Goal: Find specific page/section: Find specific page/section

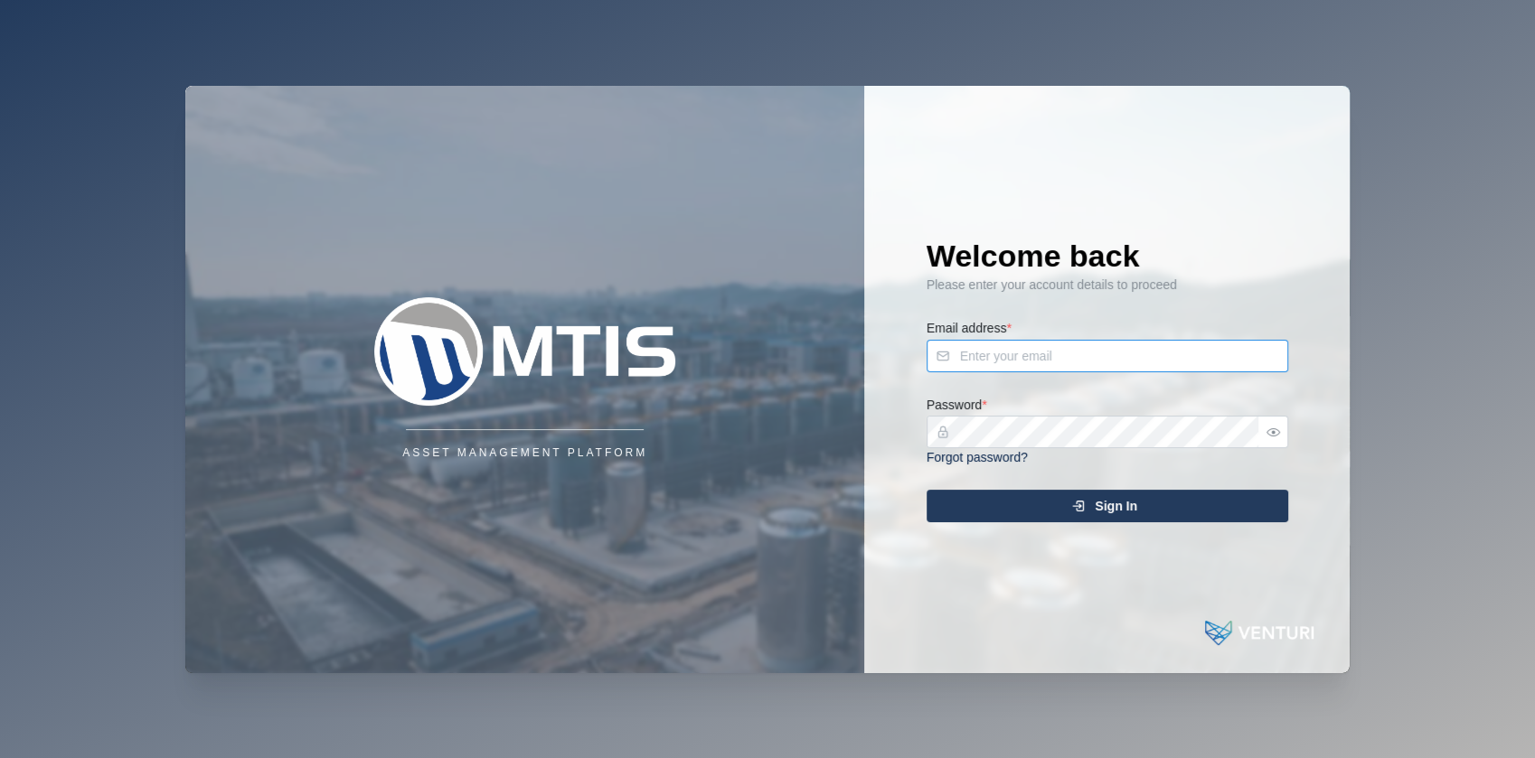
type input "admin@venturi.io"
click at [1106, 509] on span "Sign In" at bounding box center [1116, 506] width 42 height 31
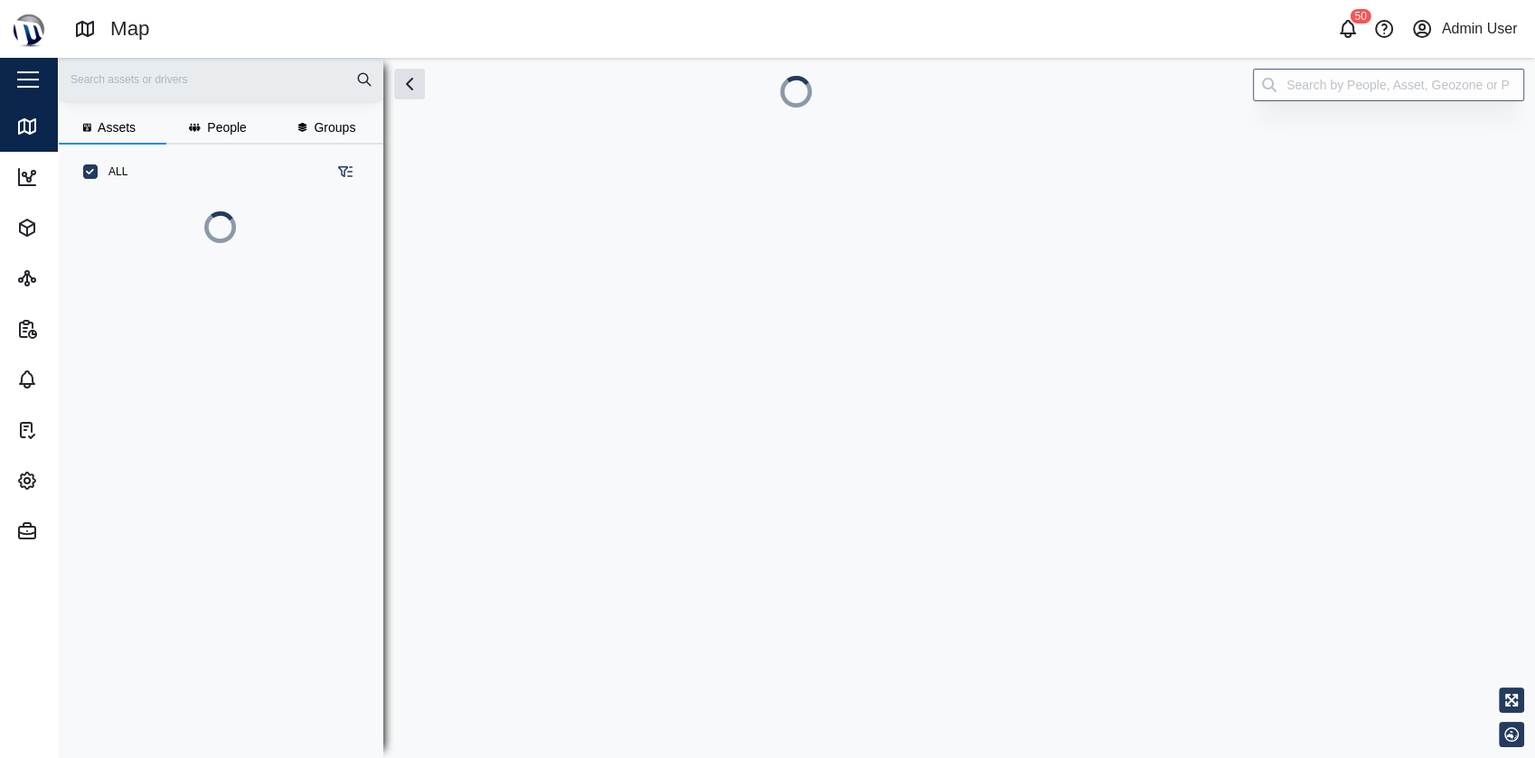
click at [33, 98] on div "Close" at bounding box center [117, 79] width 235 height 43
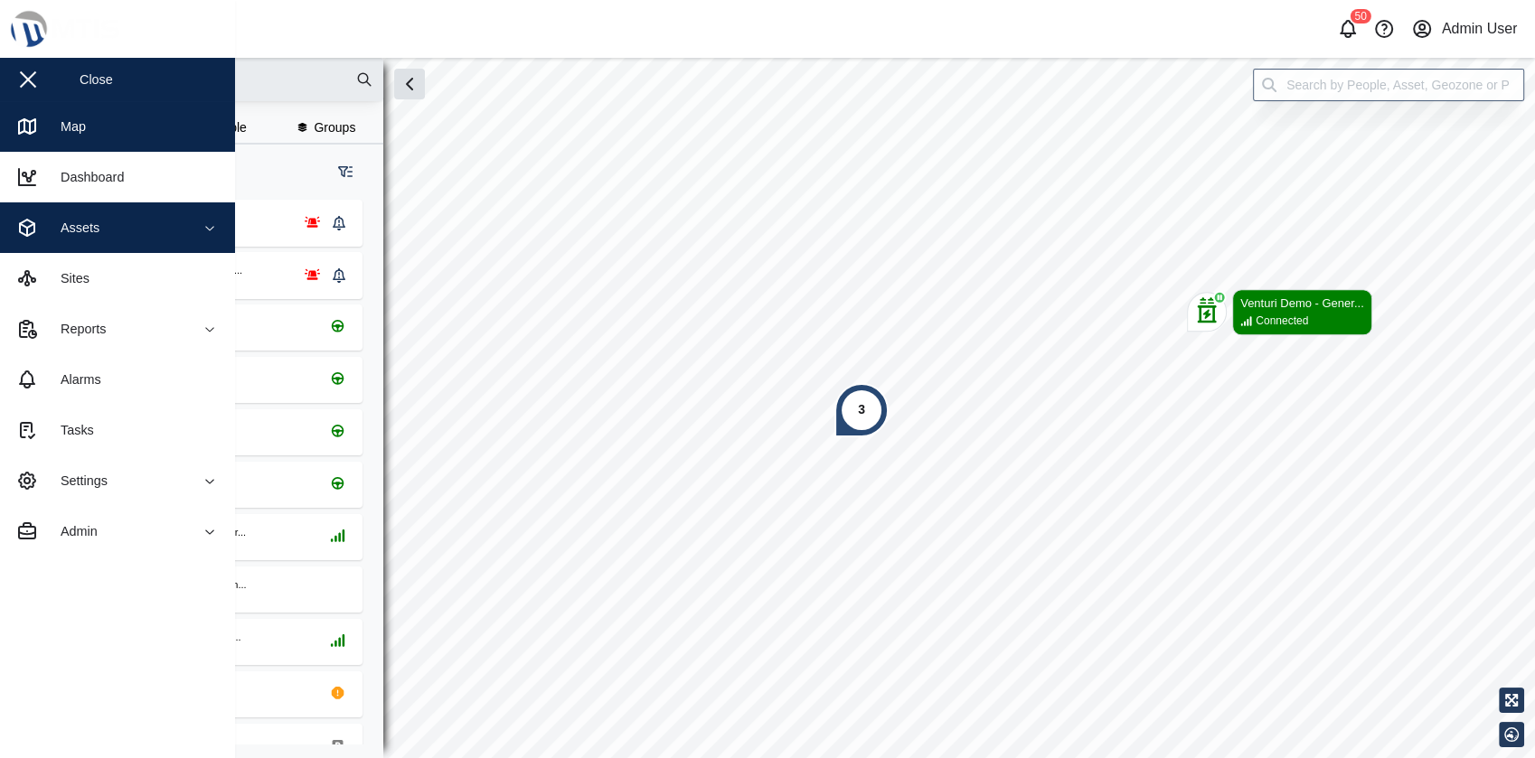
click at [178, 231] on div "Assets" at bounding box center [98, 228] width 165 height 22
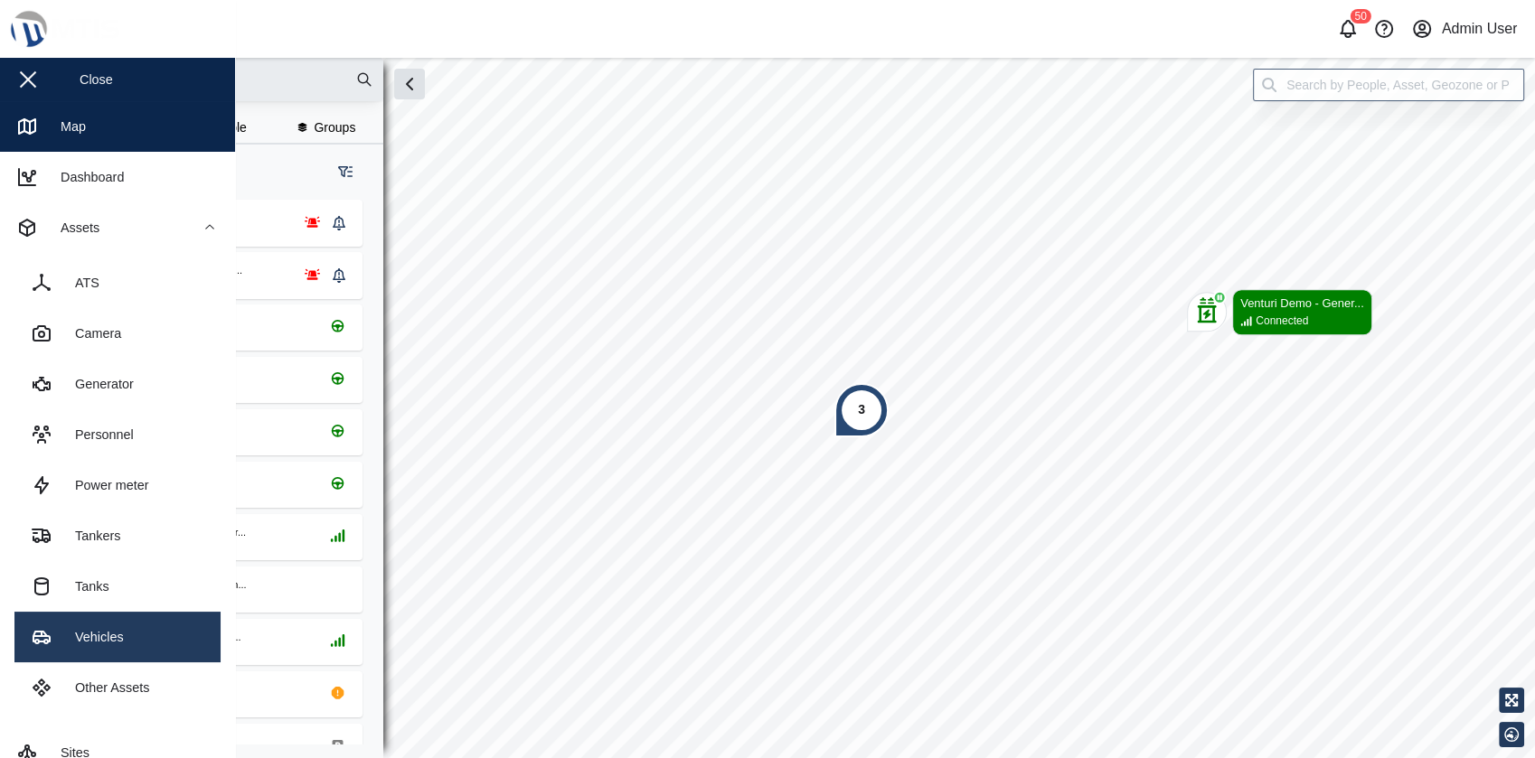
click at [123, 623] on link "Vehicles" at bounding box center [117, 637] width 206 height 51
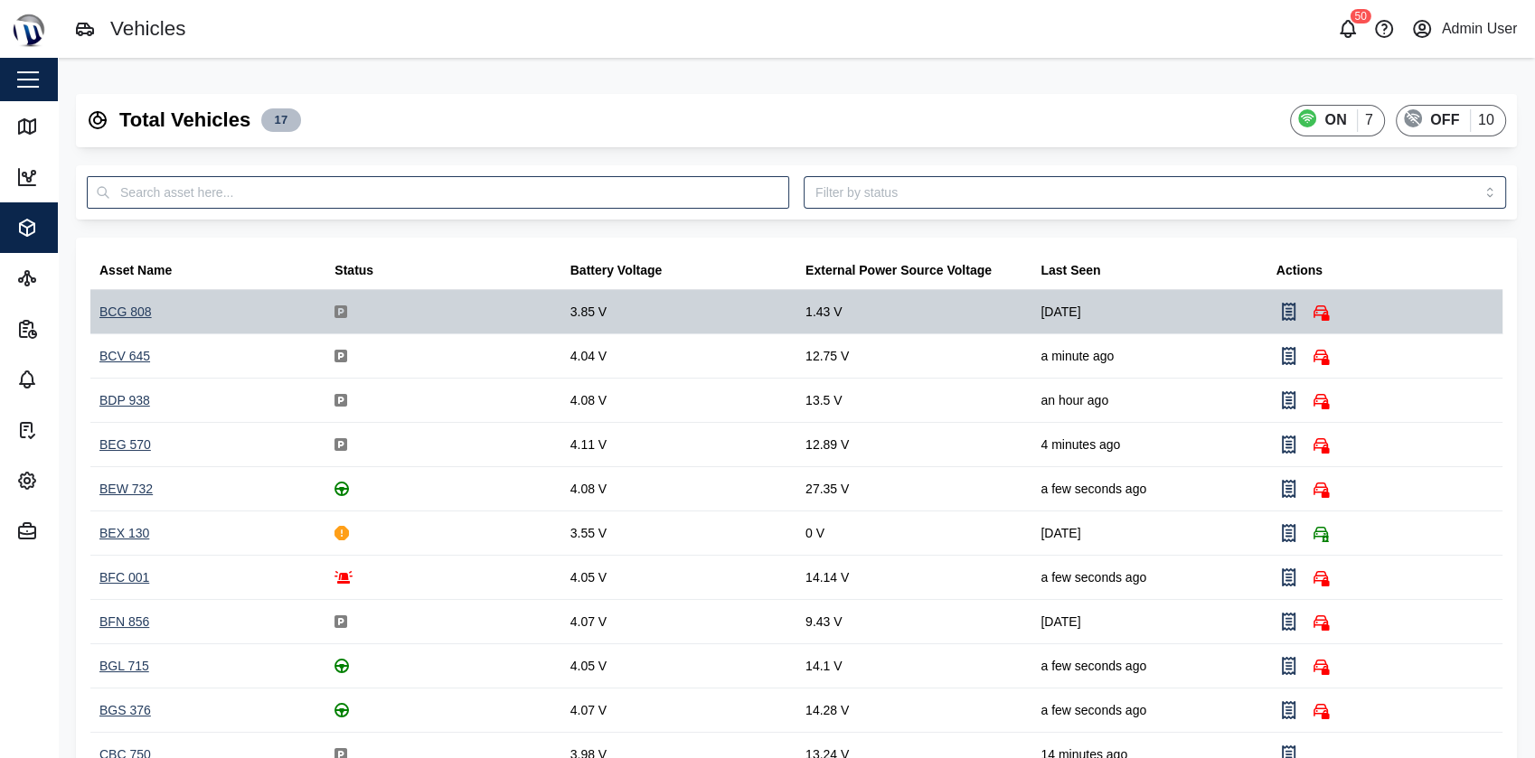
click at [121, 313] on div "BCG 808" at bounding box center [125, 313] width 52 height 20
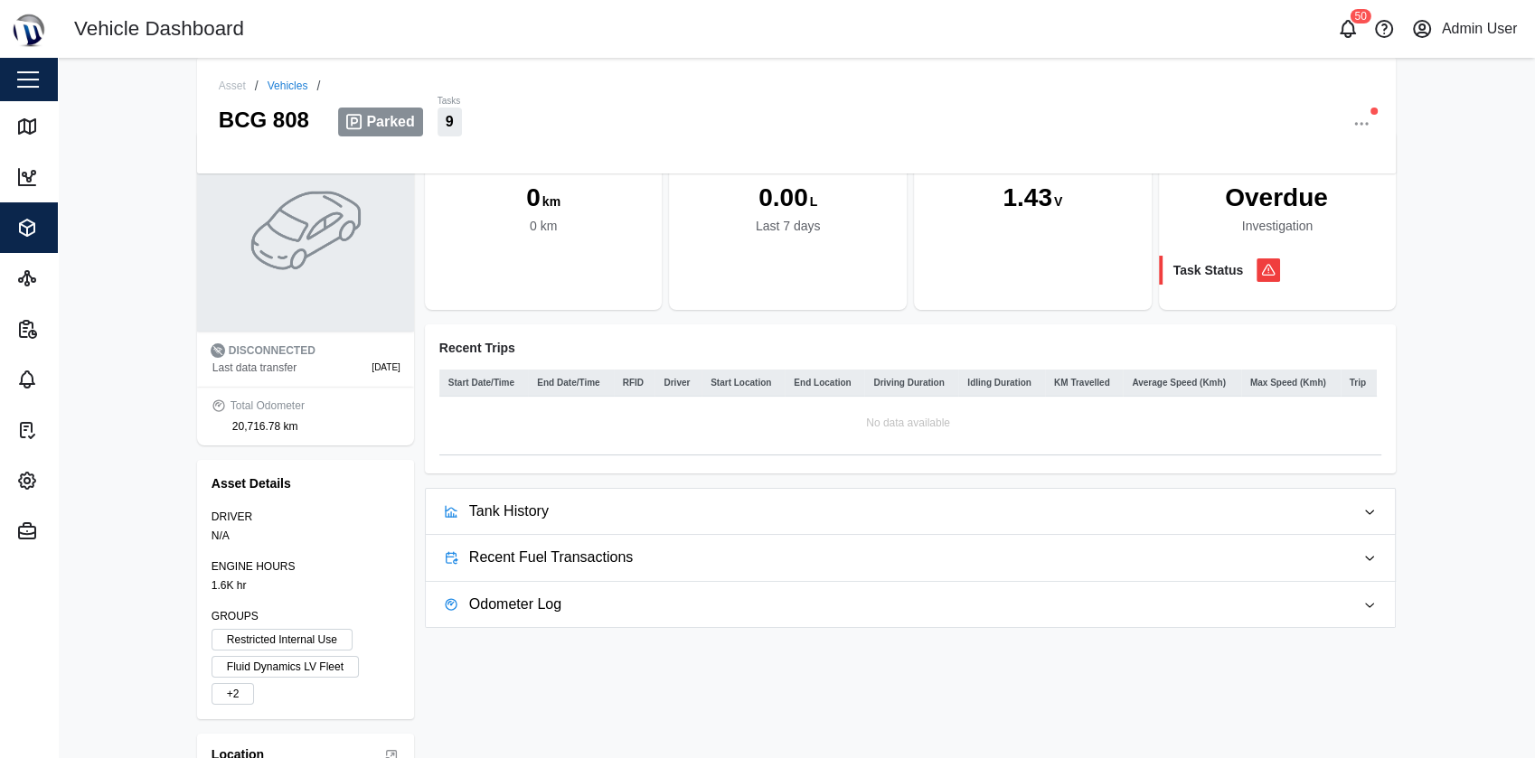
scroll to position [60, 0]
click at [593, 565] on span "Recent Fuel Transactions" at bounding box center [904, 556] width 871 height 45
click at [579, 607] on span "Odometer Log" at bounding box center [904, 603] width 871 height 45
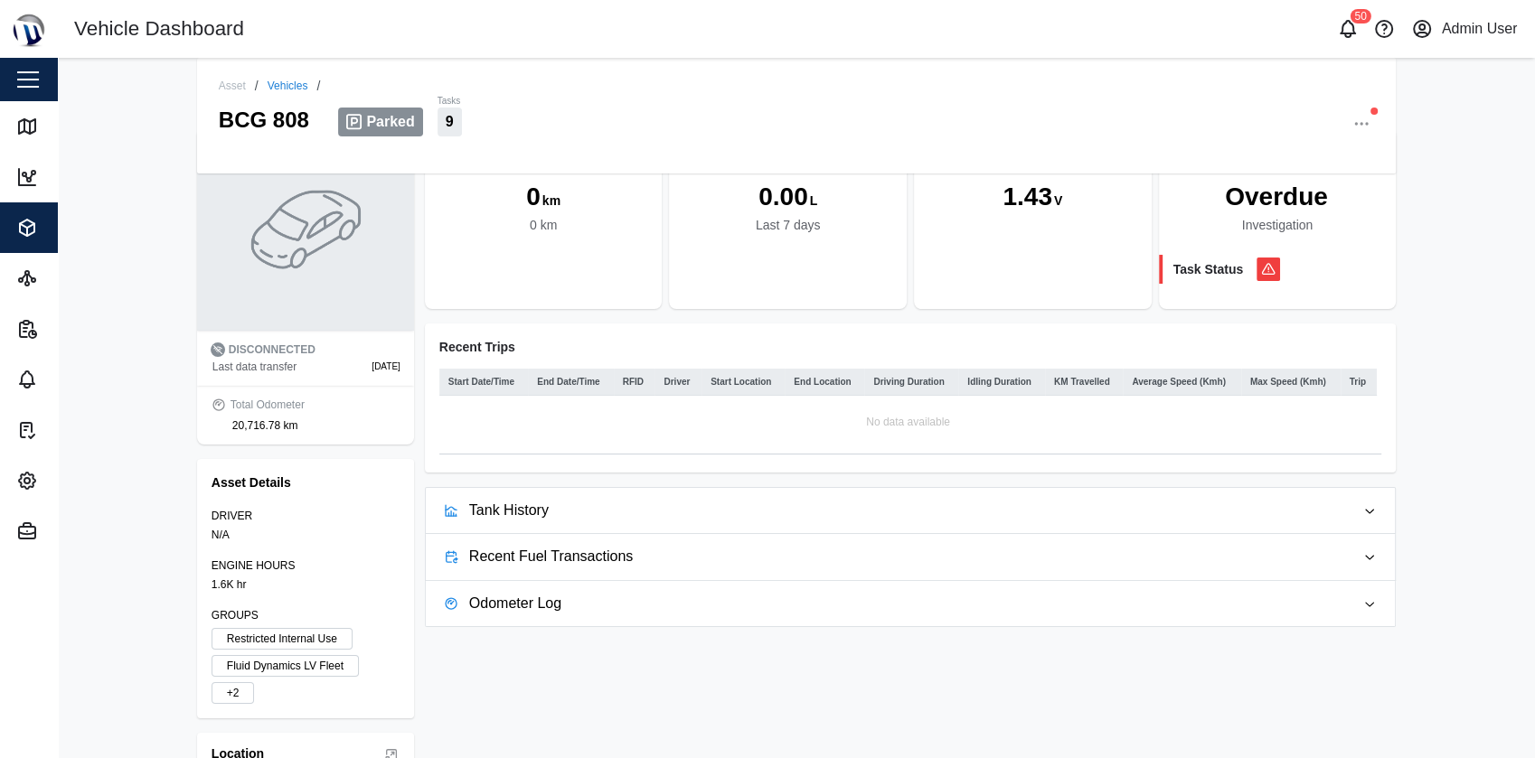
scroll to position [0, 0]
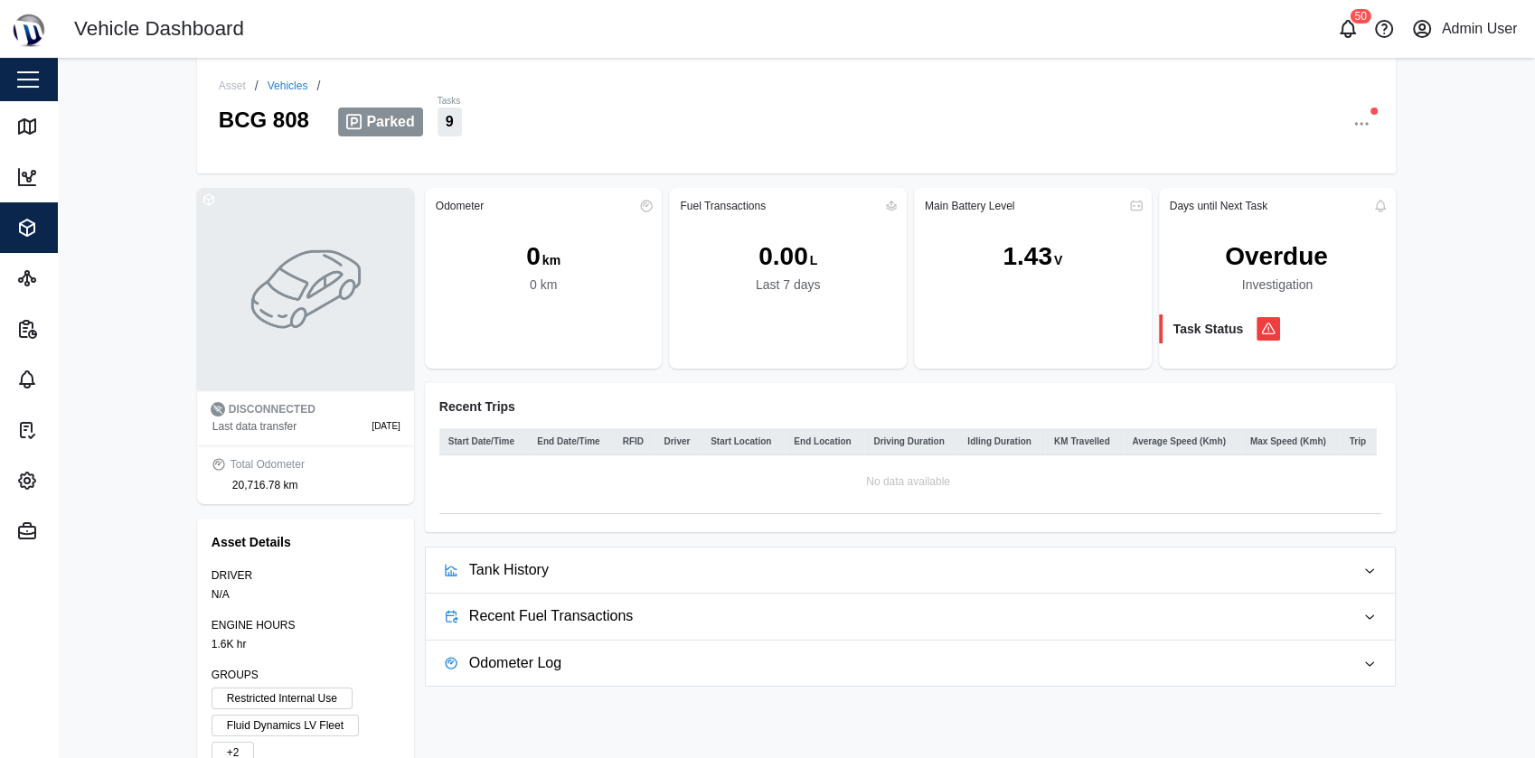
click at [607, 572] on span "Tank History" at bounding box center [904, 570] width 871 height 45
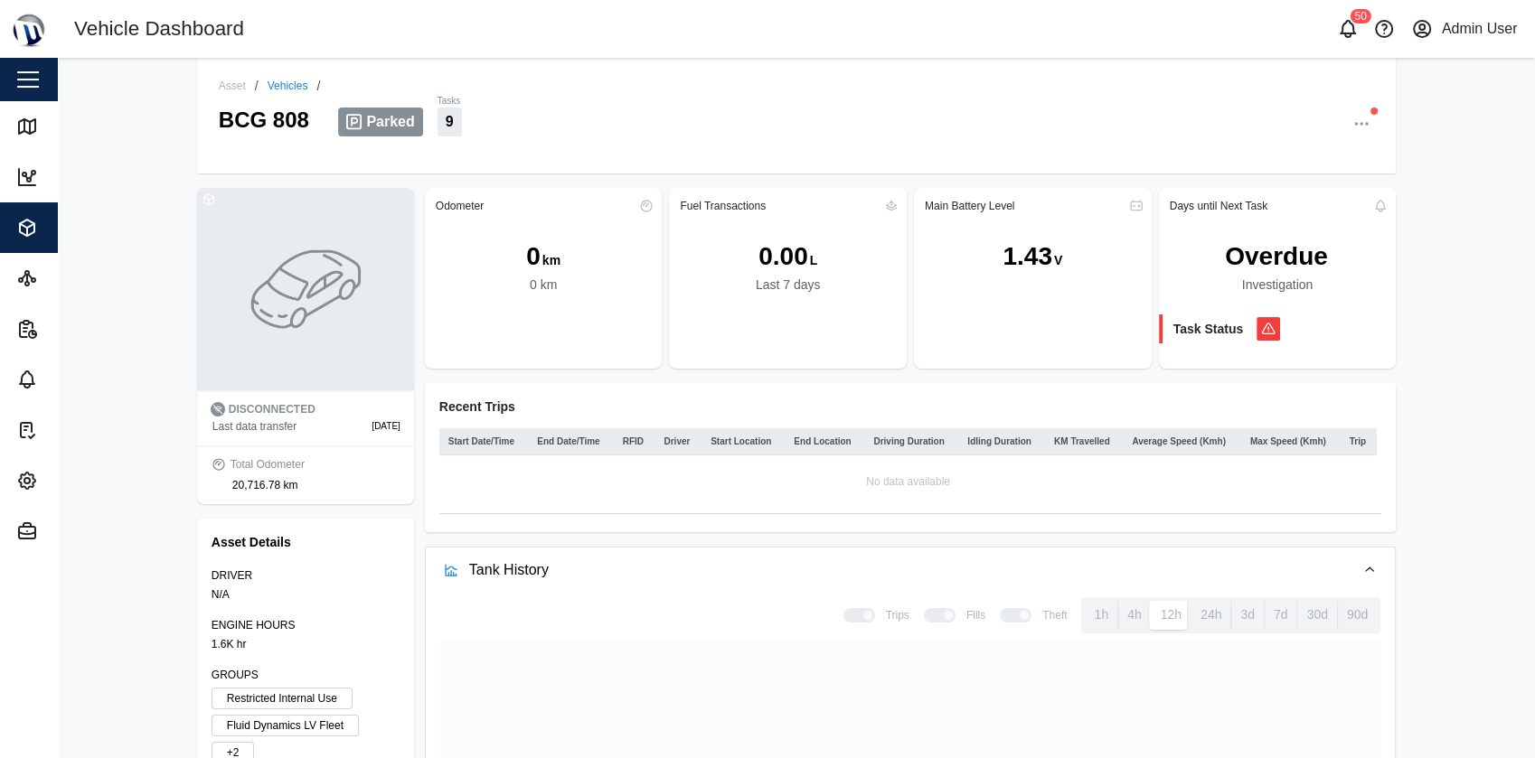
click at [607, 572] on span "Tank History" at bounding box center [904, 570] width 871 height 45
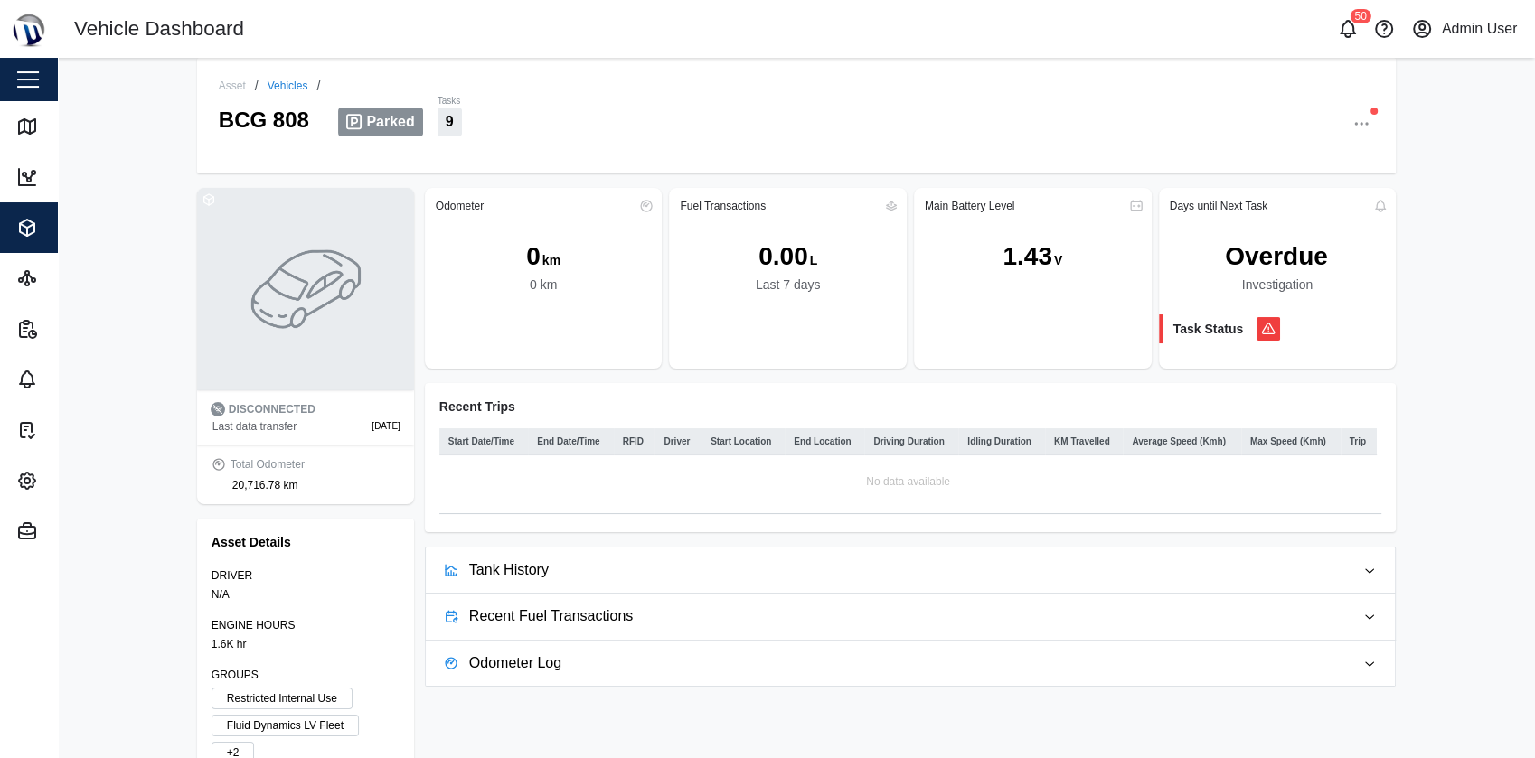
click at [742, 434] on th "Start Location" at bounding box center [742, 441] width 83 height 27
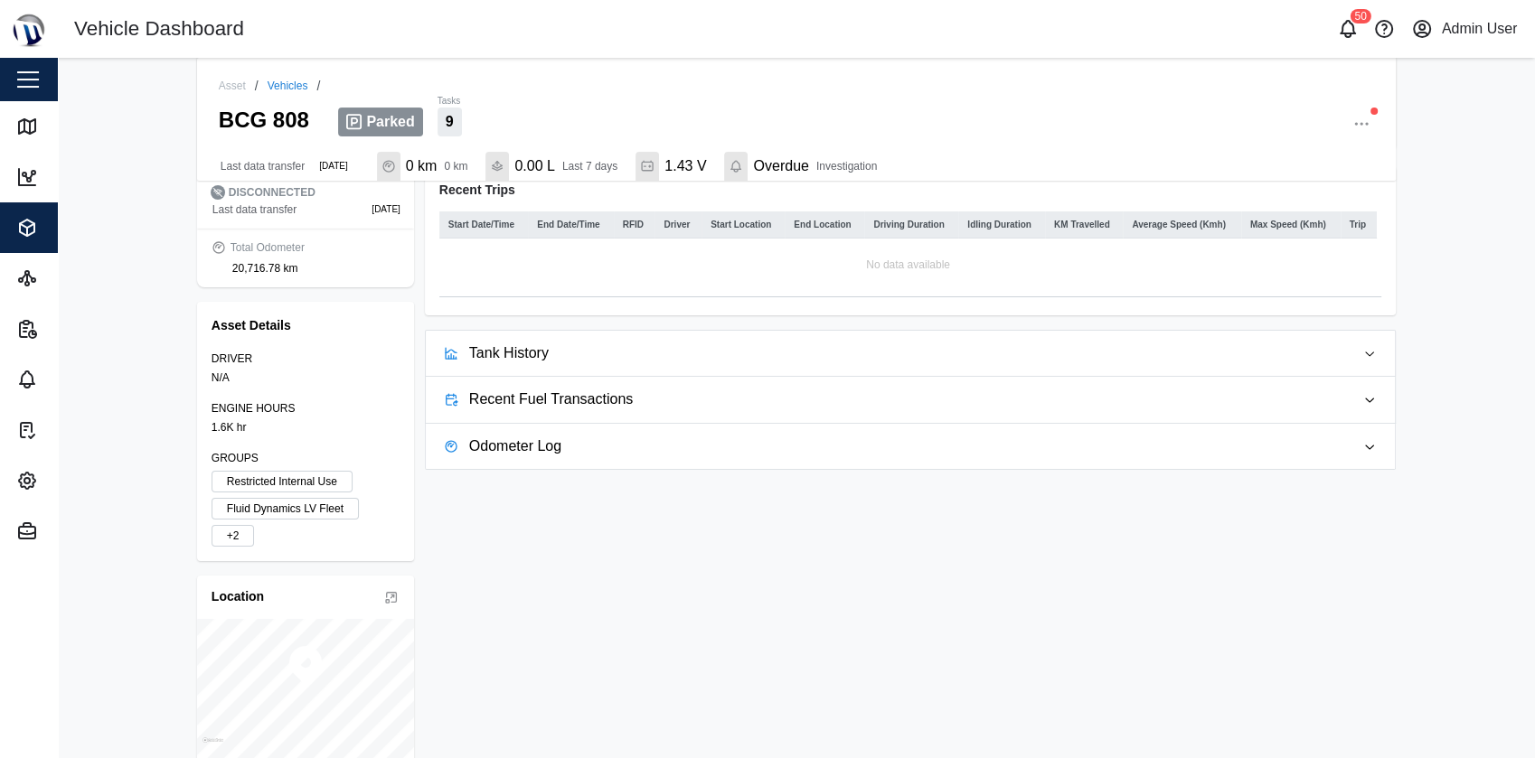
scroll to position [291, 0]
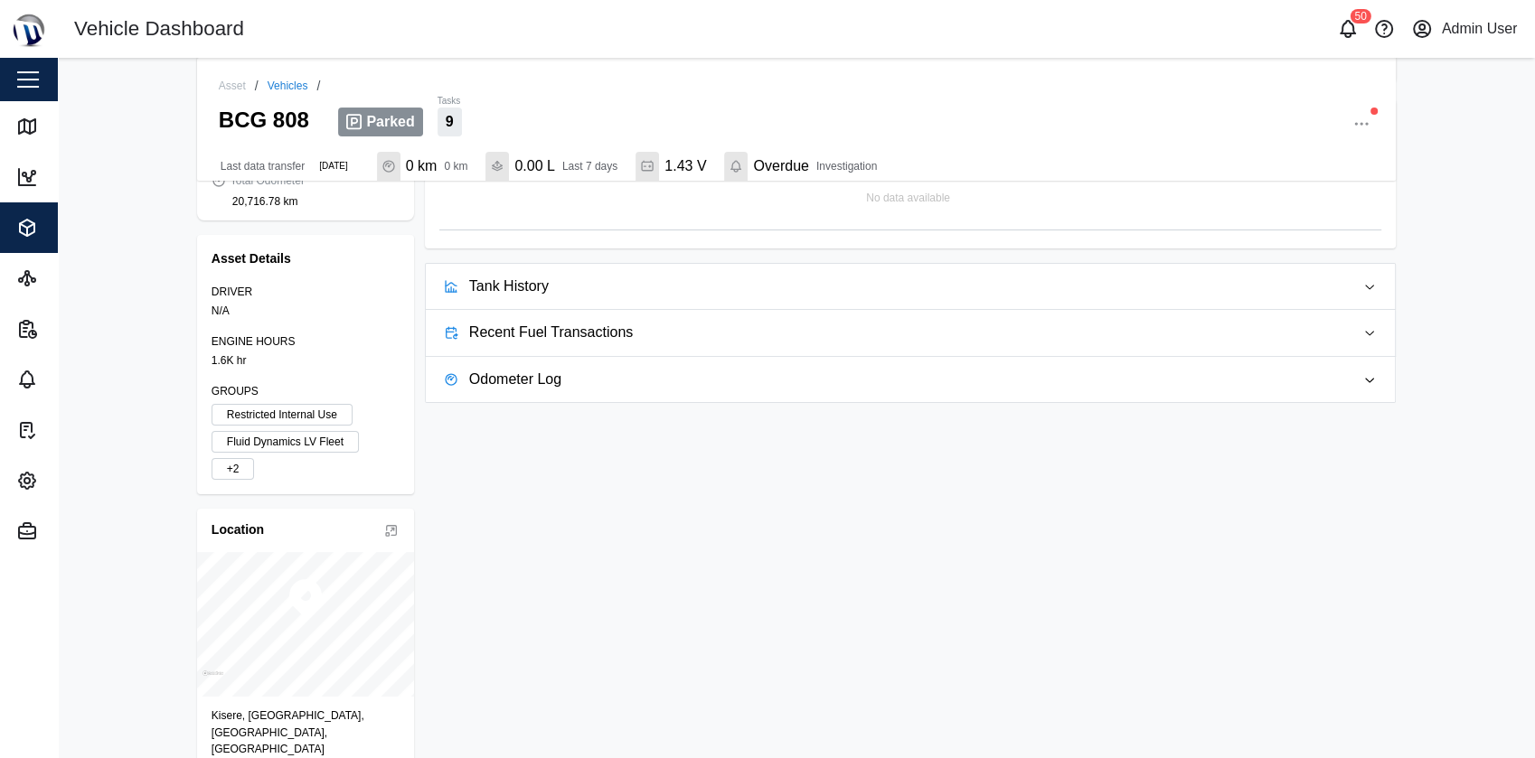
click at [567, 296] on span "Tank History" at bounding box center [904, 286] width 871 height 45
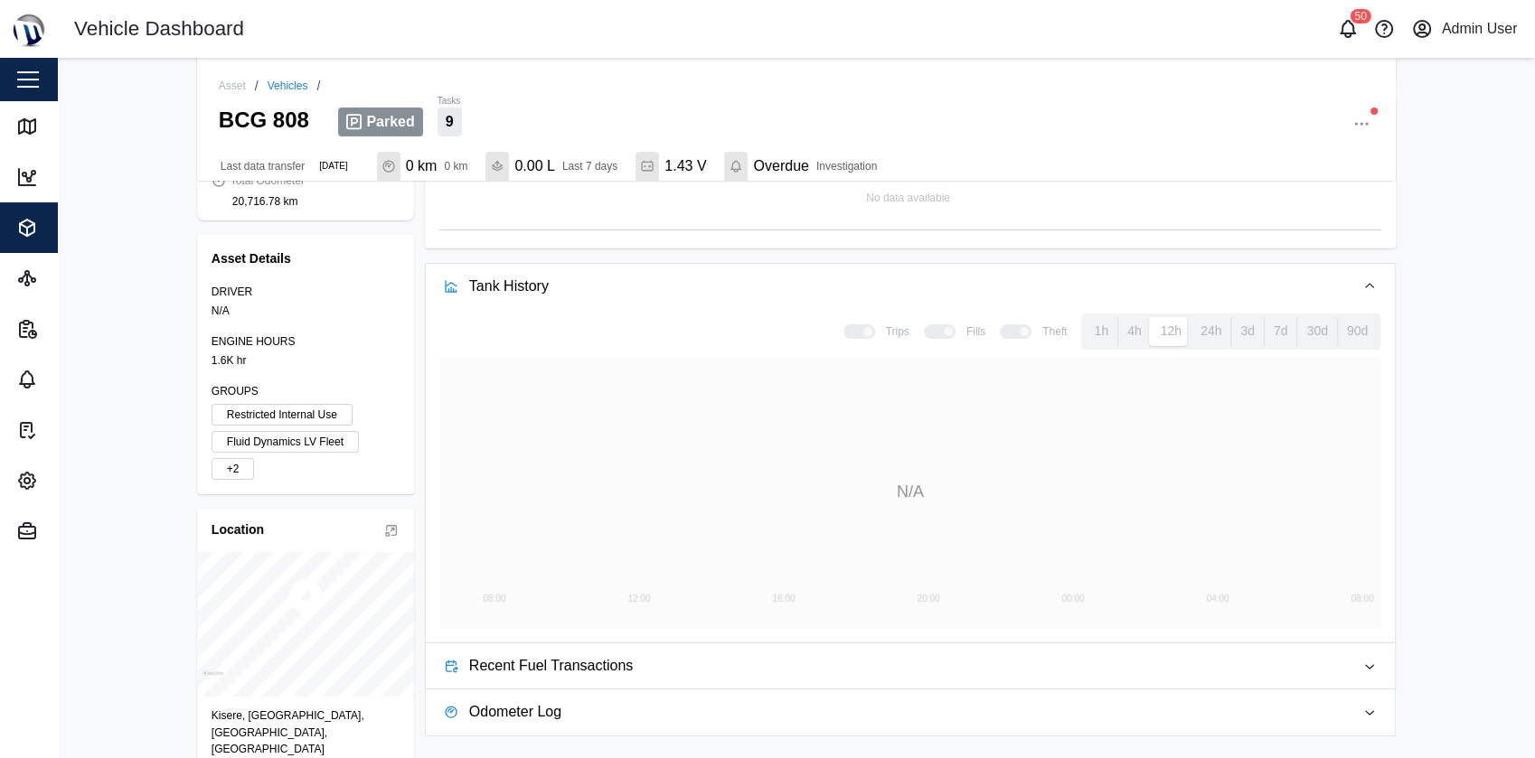
click at [567, 296] on span "Tank History" at bounding box center [904, 286] width 871 height 45
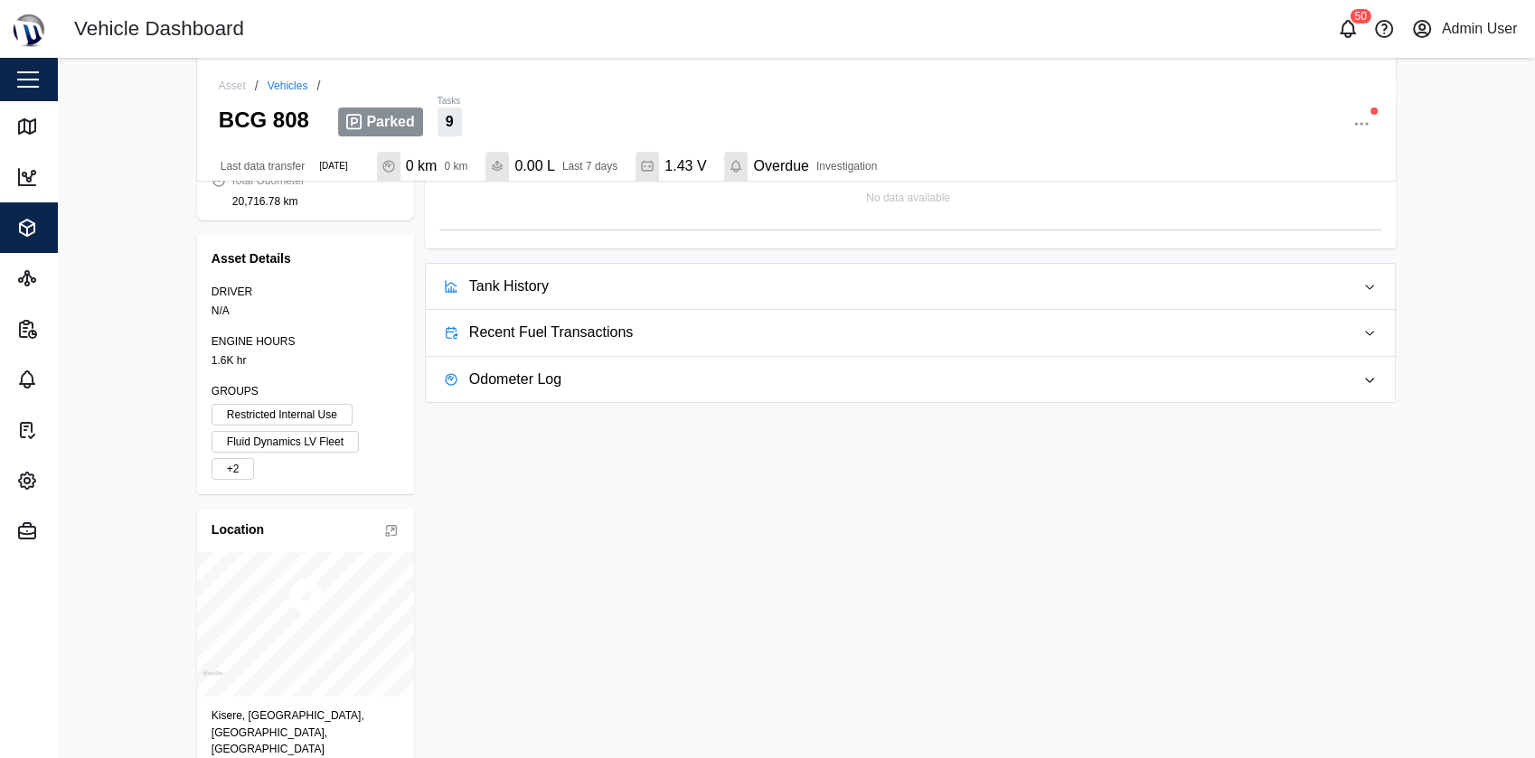
click at [569, 327] on span "Recent Fuel Transactions" at bounding box center [904, 332] width 871 height 45
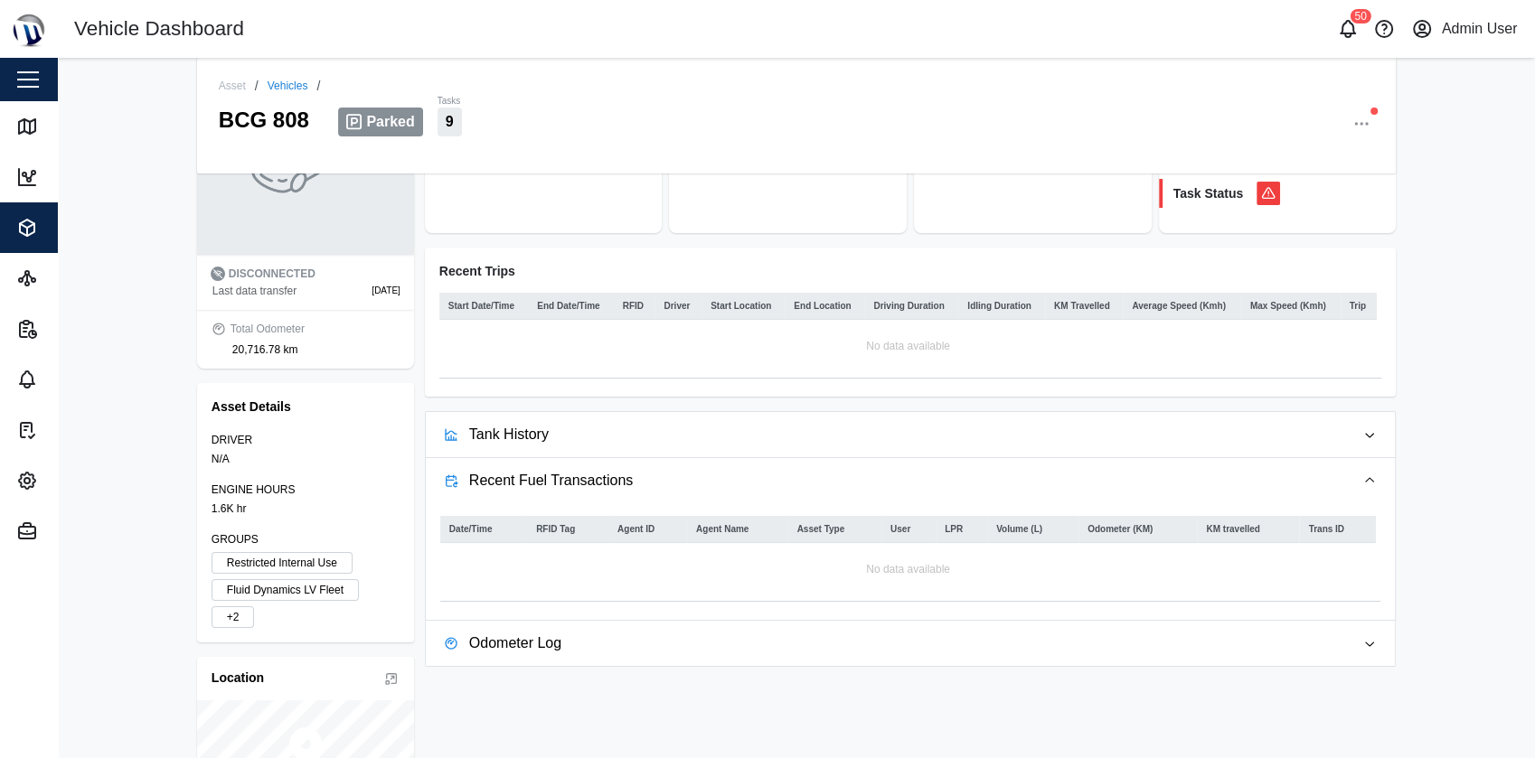
scroll to position [136, 0]
click at [588, 417] on span "Tank History" at bounding box center [904, 434] width 871 height 45
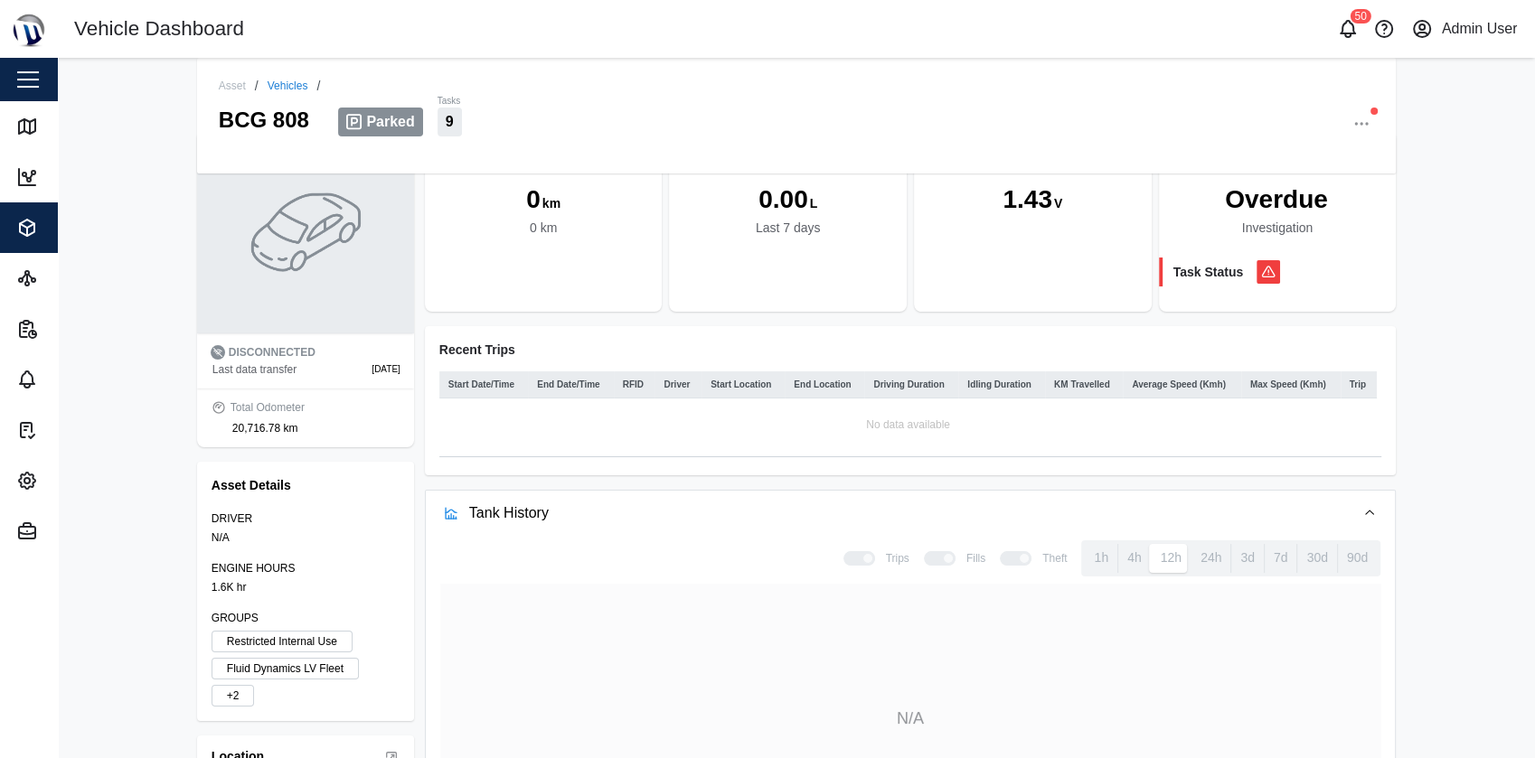
scroll to position [58, 0]
click at [45, 70] on div "Close" at bounding box center [117, 79] width 235 height 43
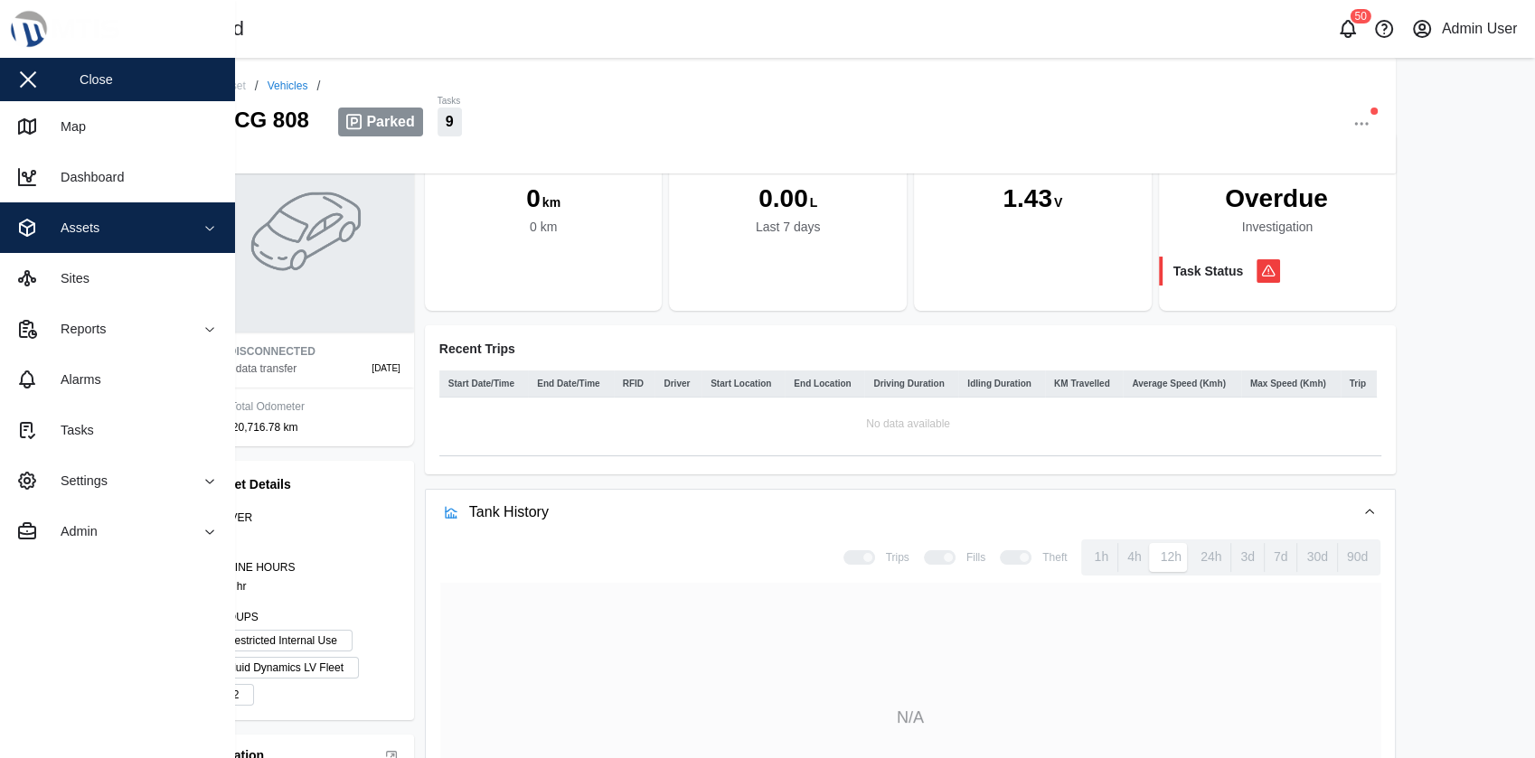
click at [100, 224] on div "Assets" at bounding box center [98, 228] width 165 height 22
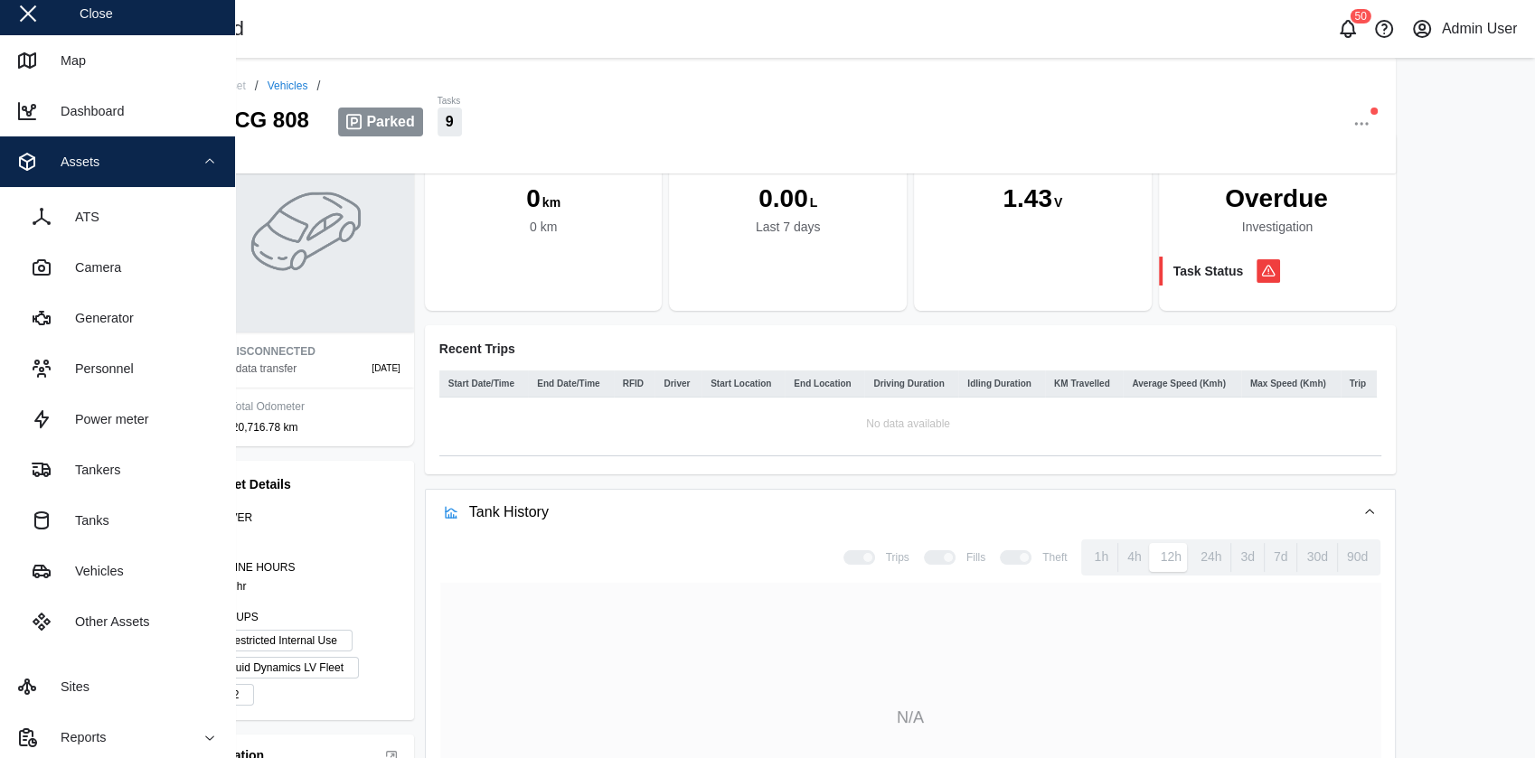
scroll to position [67, 0]
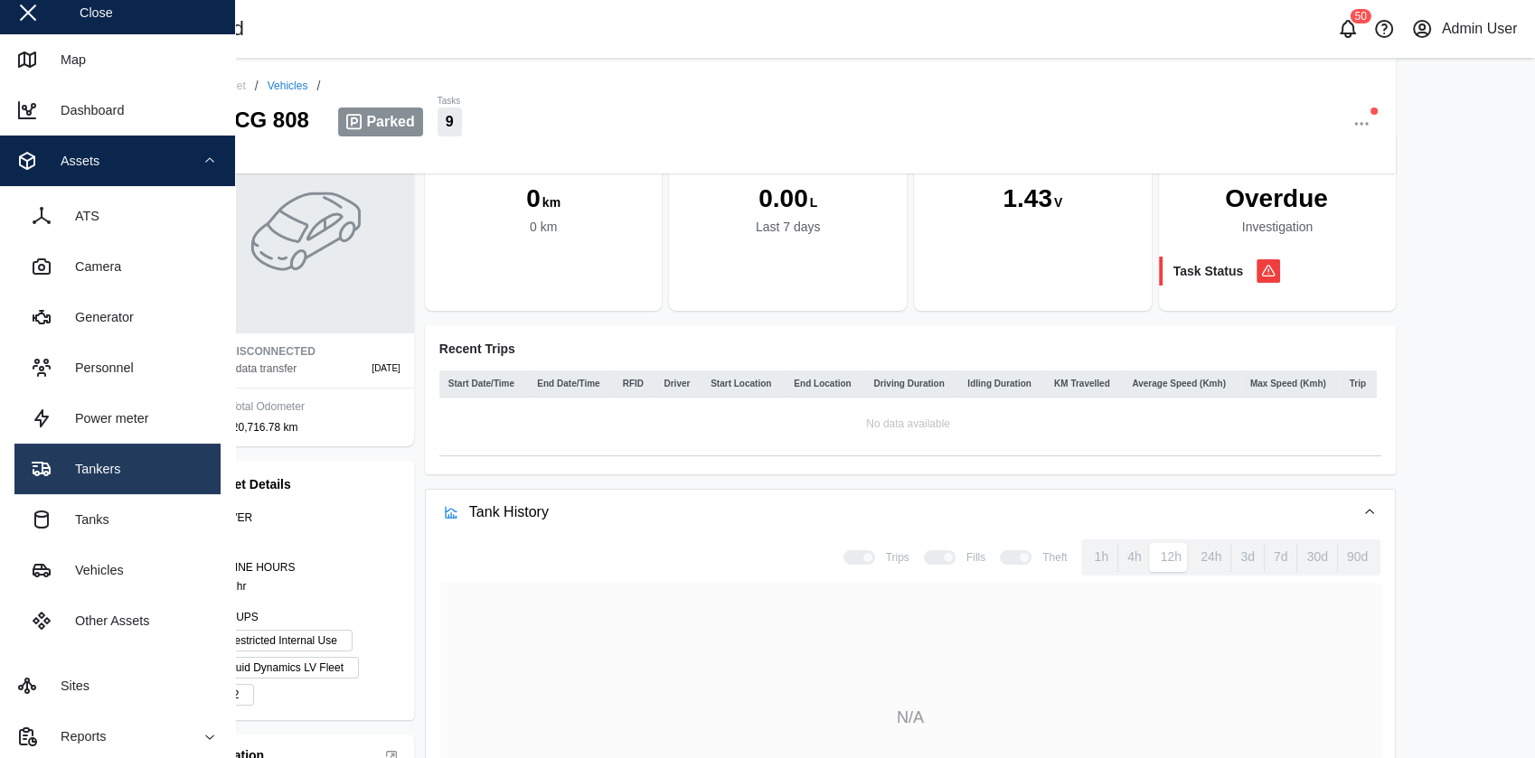
click at [120, 451] on link "Tankers" at bounding box center [117, 469] width 206 height 51
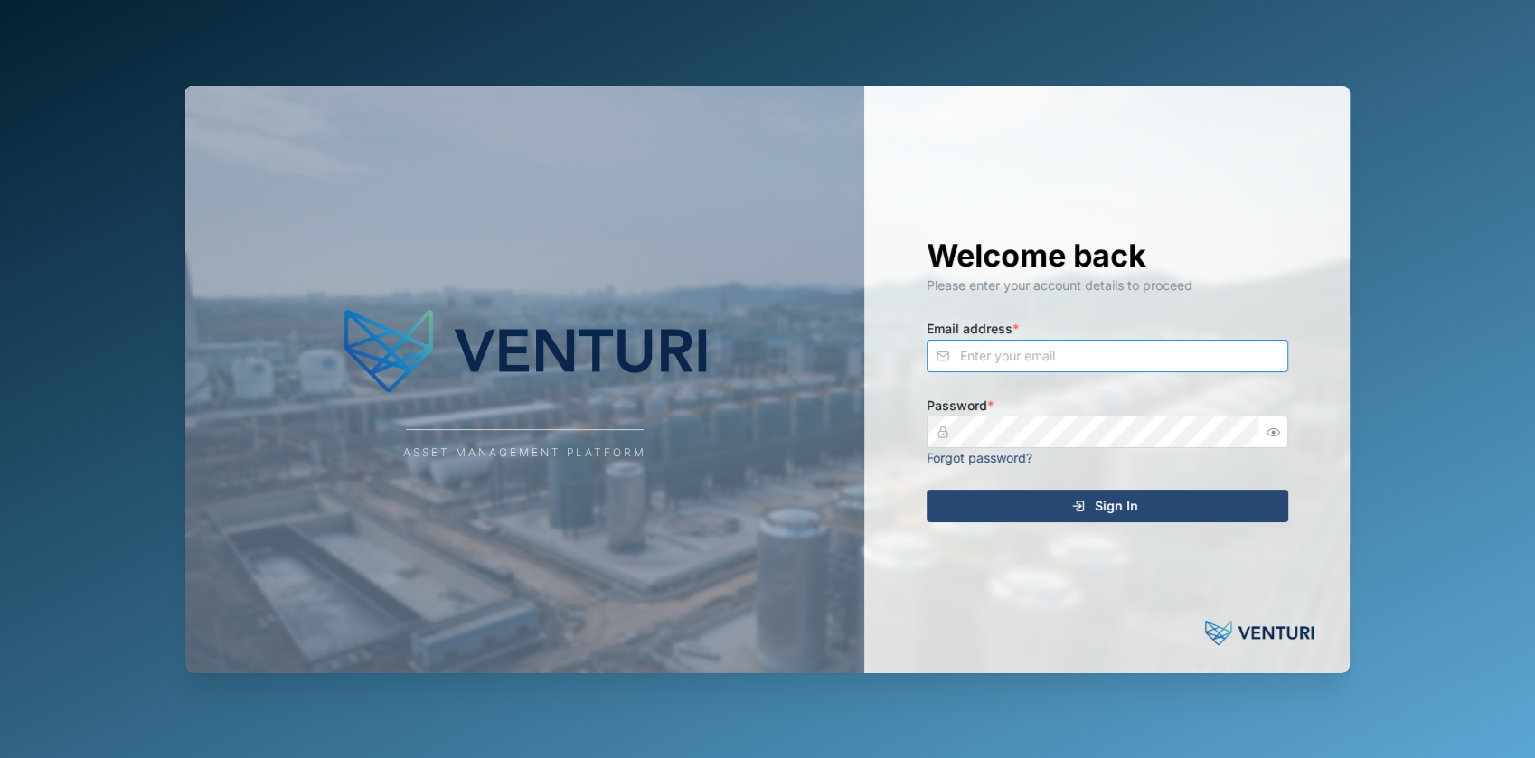
type input "[EMAIL_ADDRESS][DOMAIN_NAME]"
click at [1069, 503] on div "Sign In" at bounding box center [1104, 506] width 333 height 31
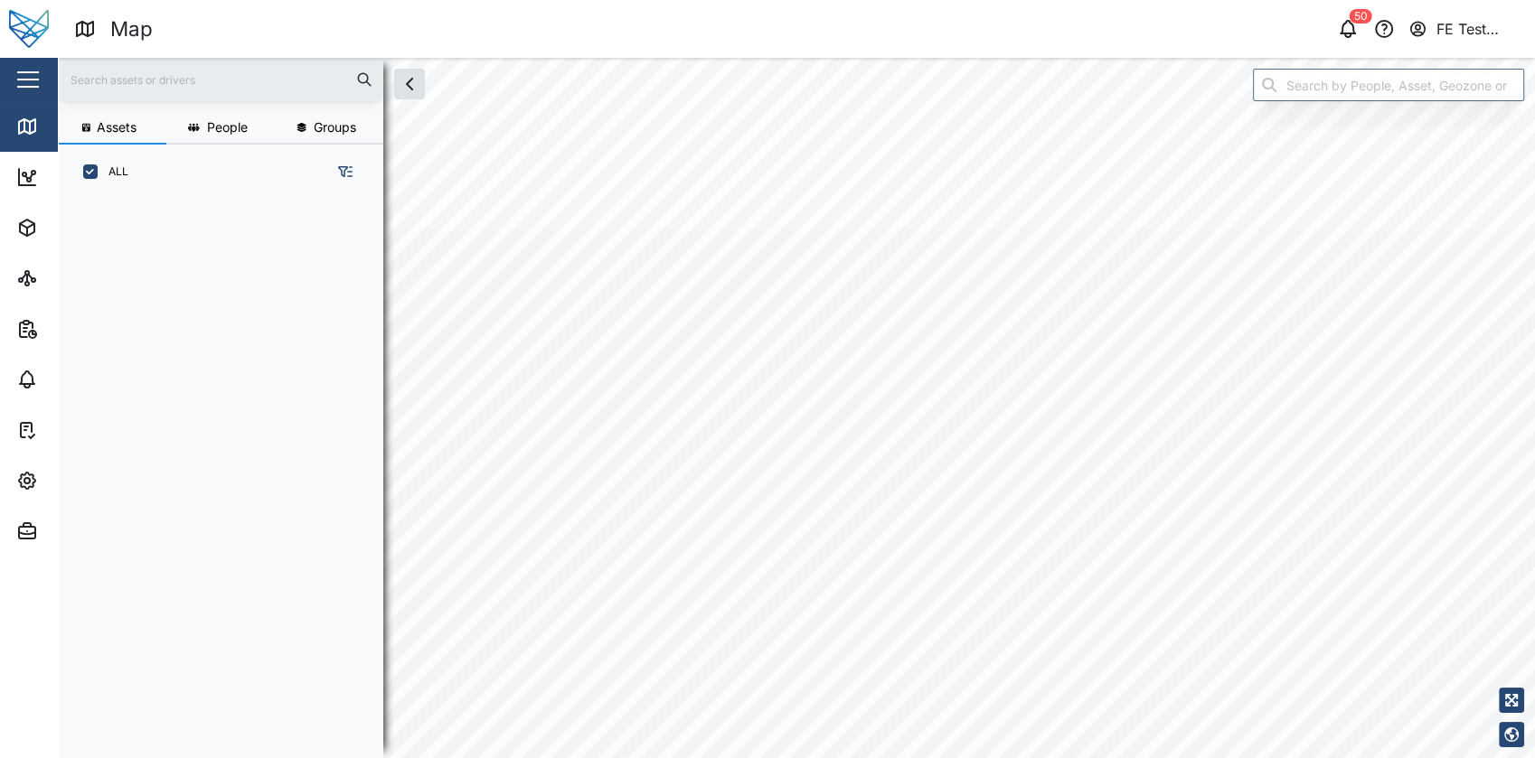
scroll to position [535, 281]
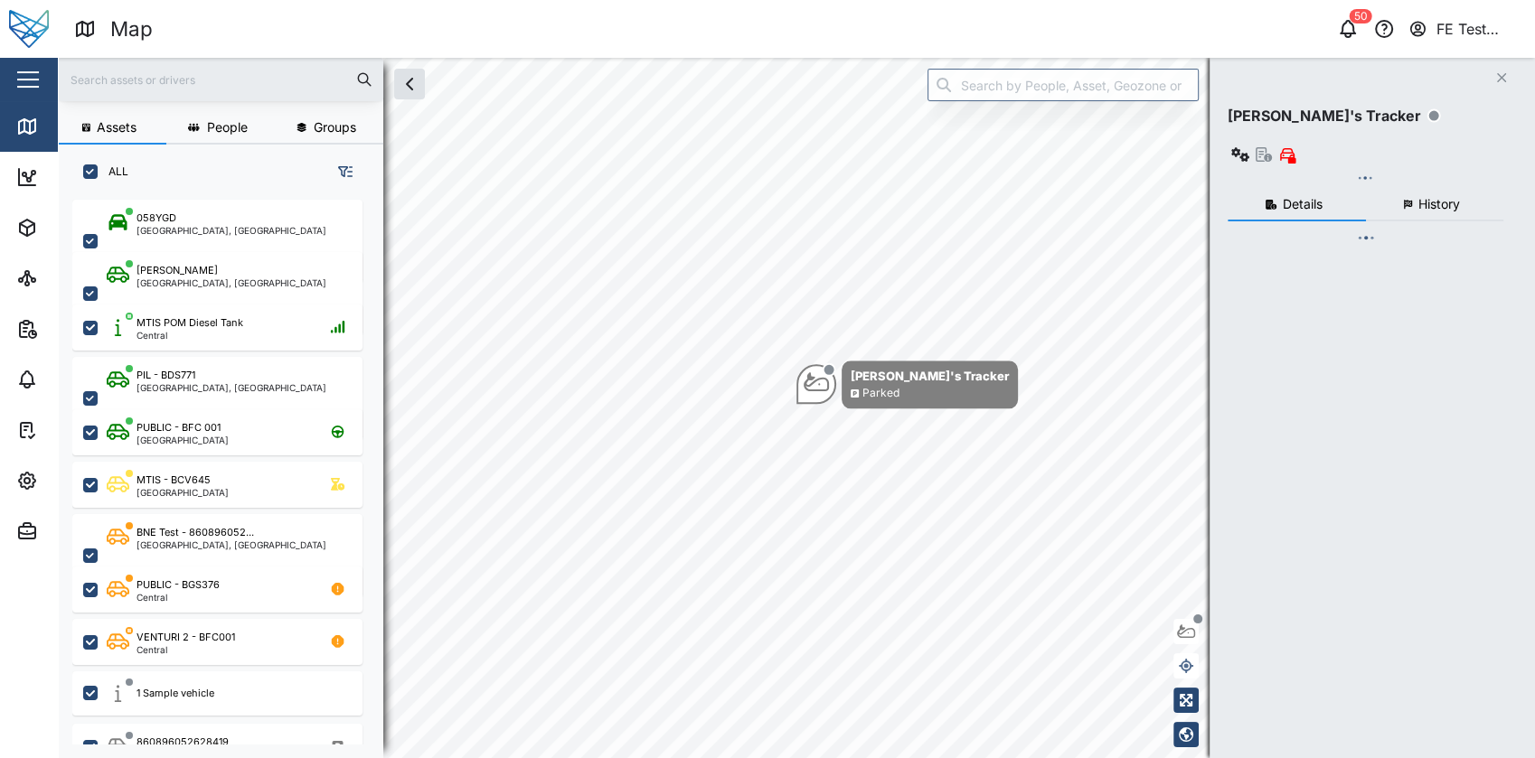
click at [9, 74] on div "Close" at bounding box center [117, 79] width 235 height 43
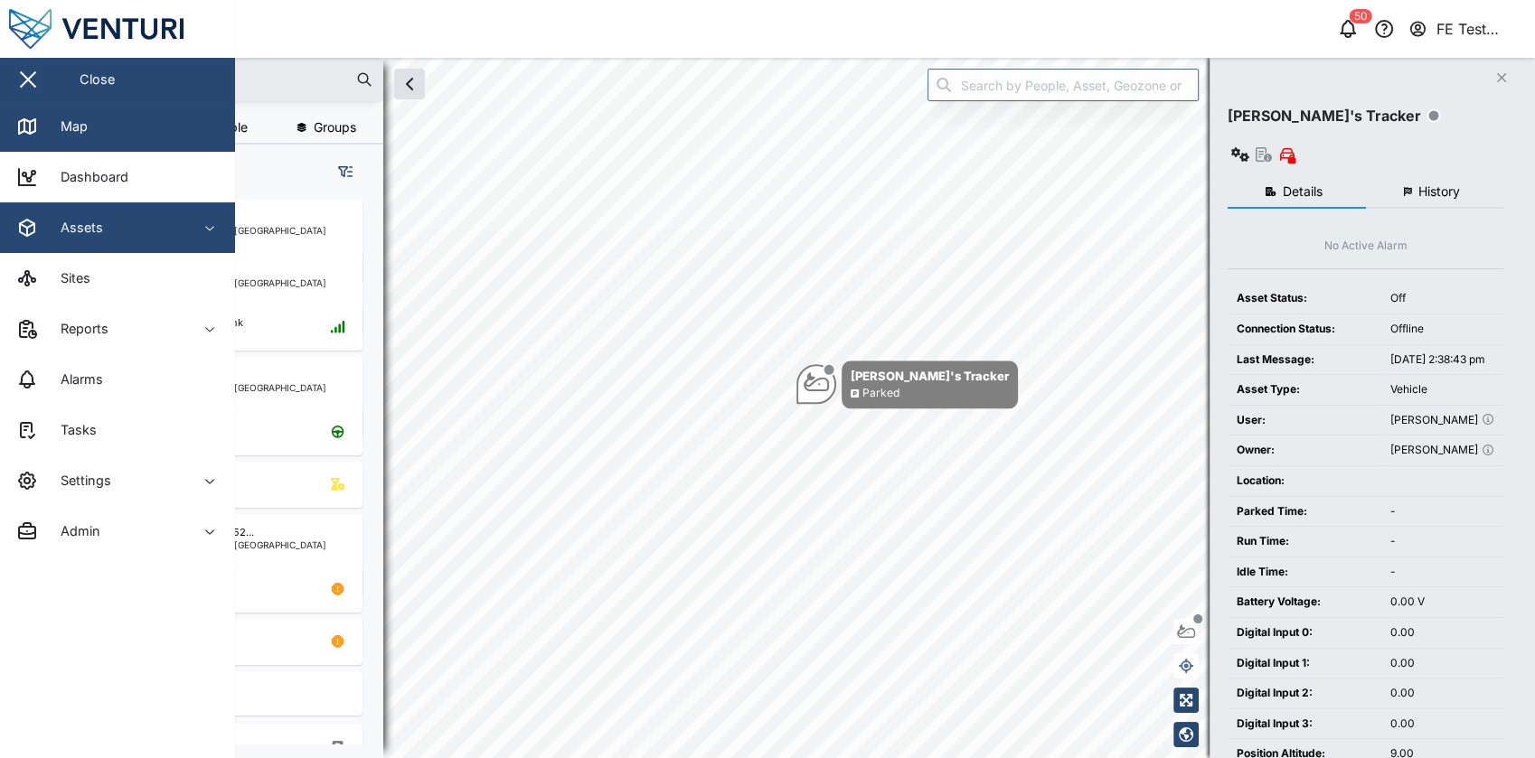
click at [135, 231] on div "Assets" at bounding box center [98, 228] width 165 height 22
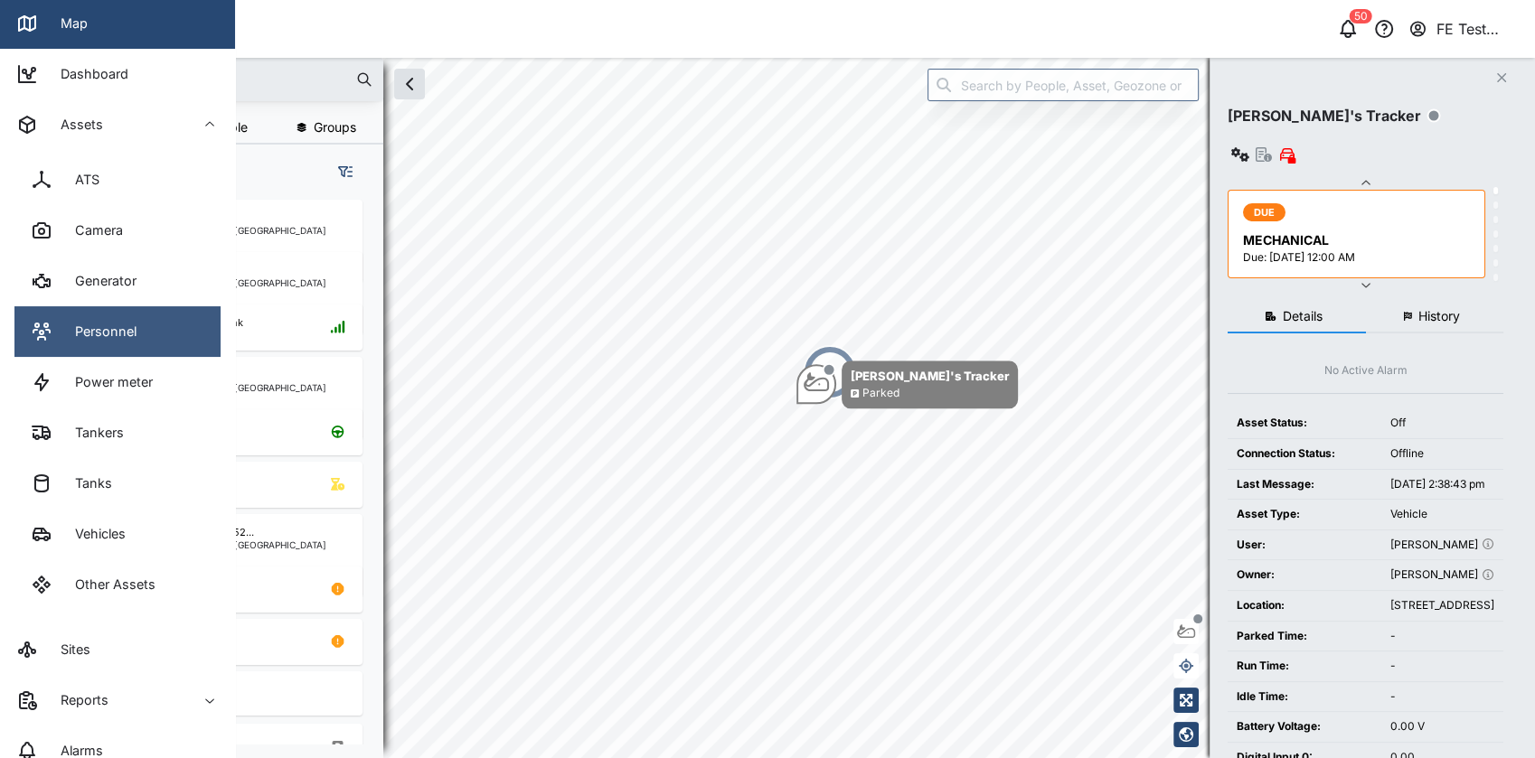
scroll to position [104, 0]
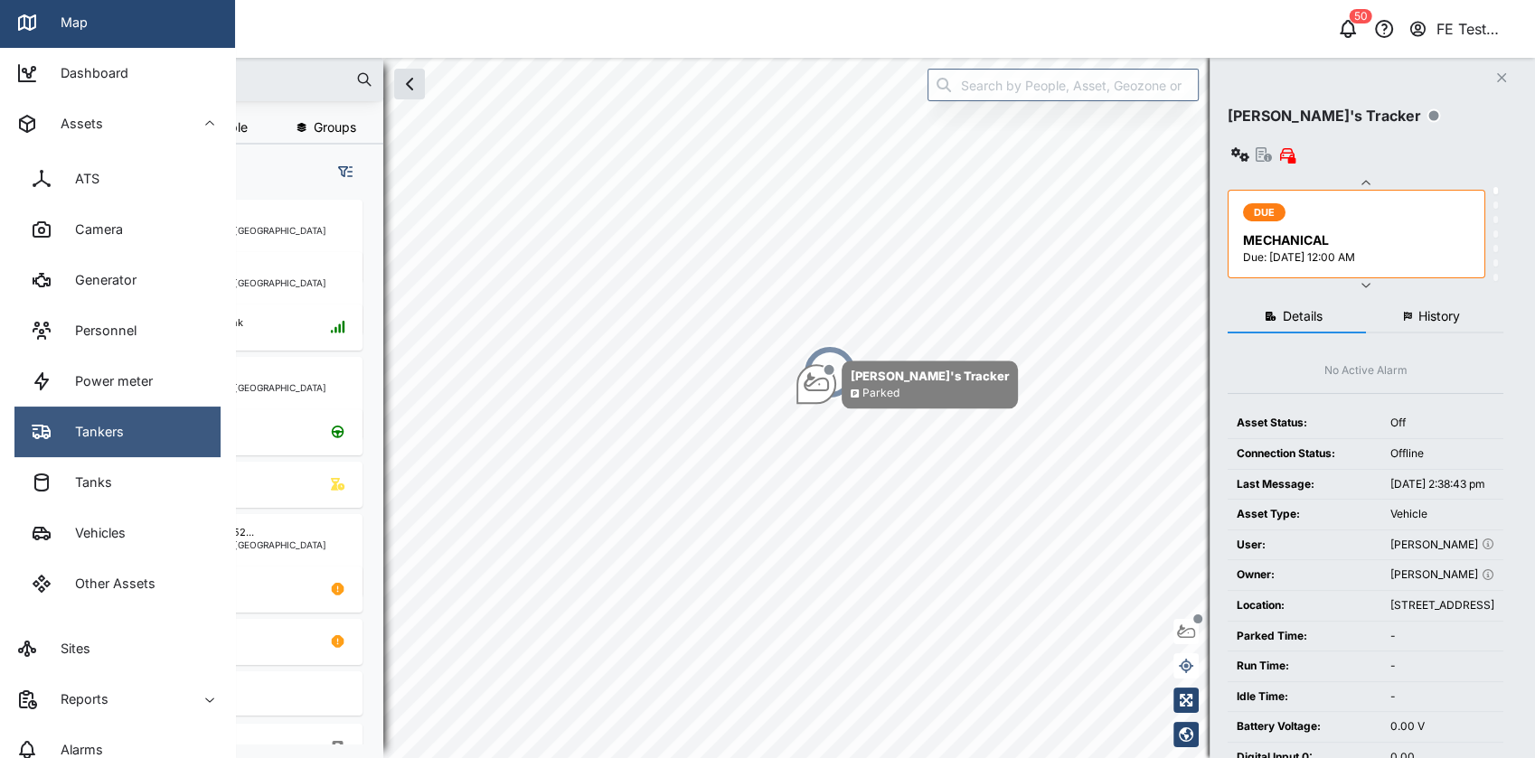
click at [150, 447] on link "Tankers" at bounding box center [117, 432] width 206 height 51
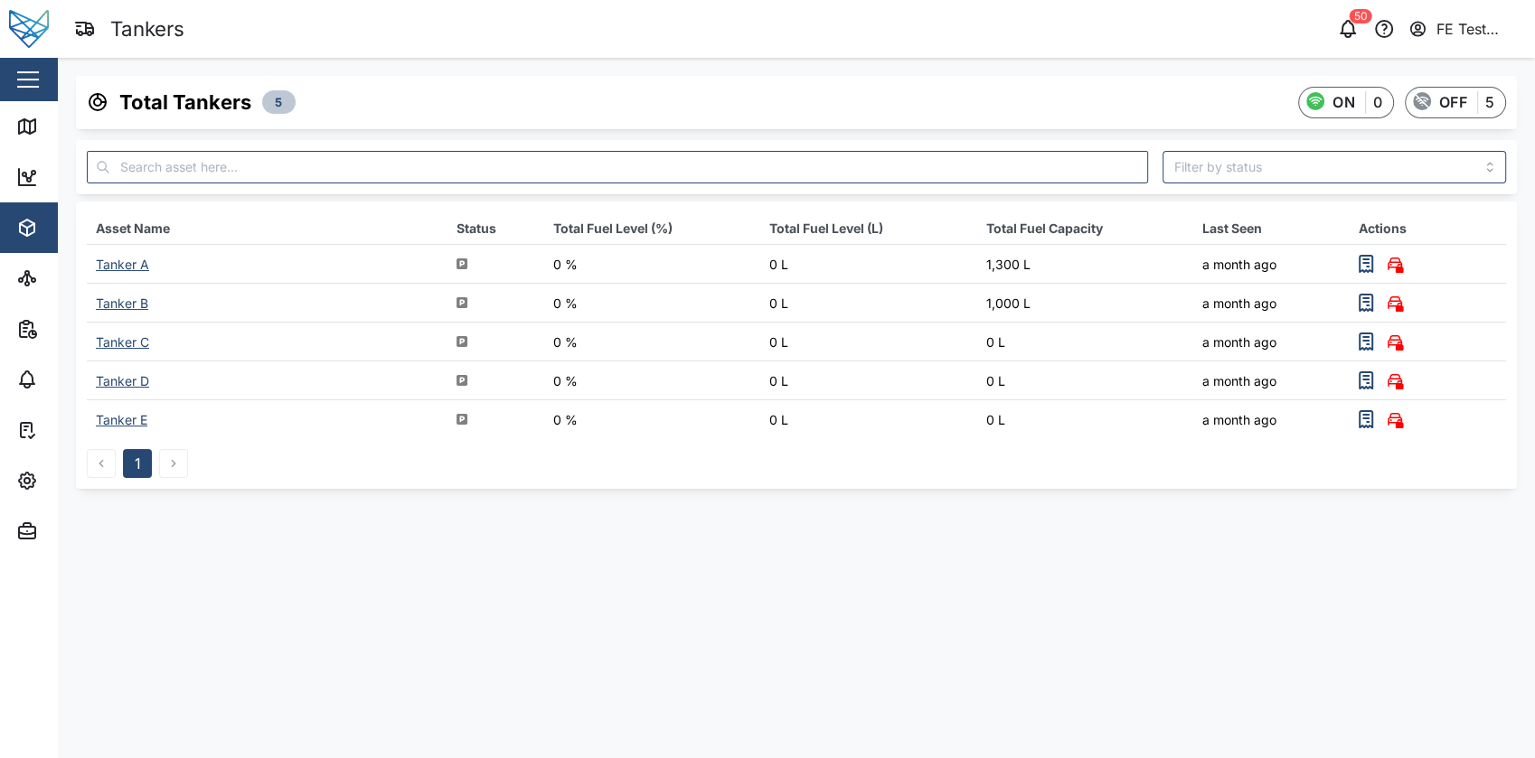
click at [138, 264] on div "Tanker A" at bounding box center [122, 264] width 53 height 15
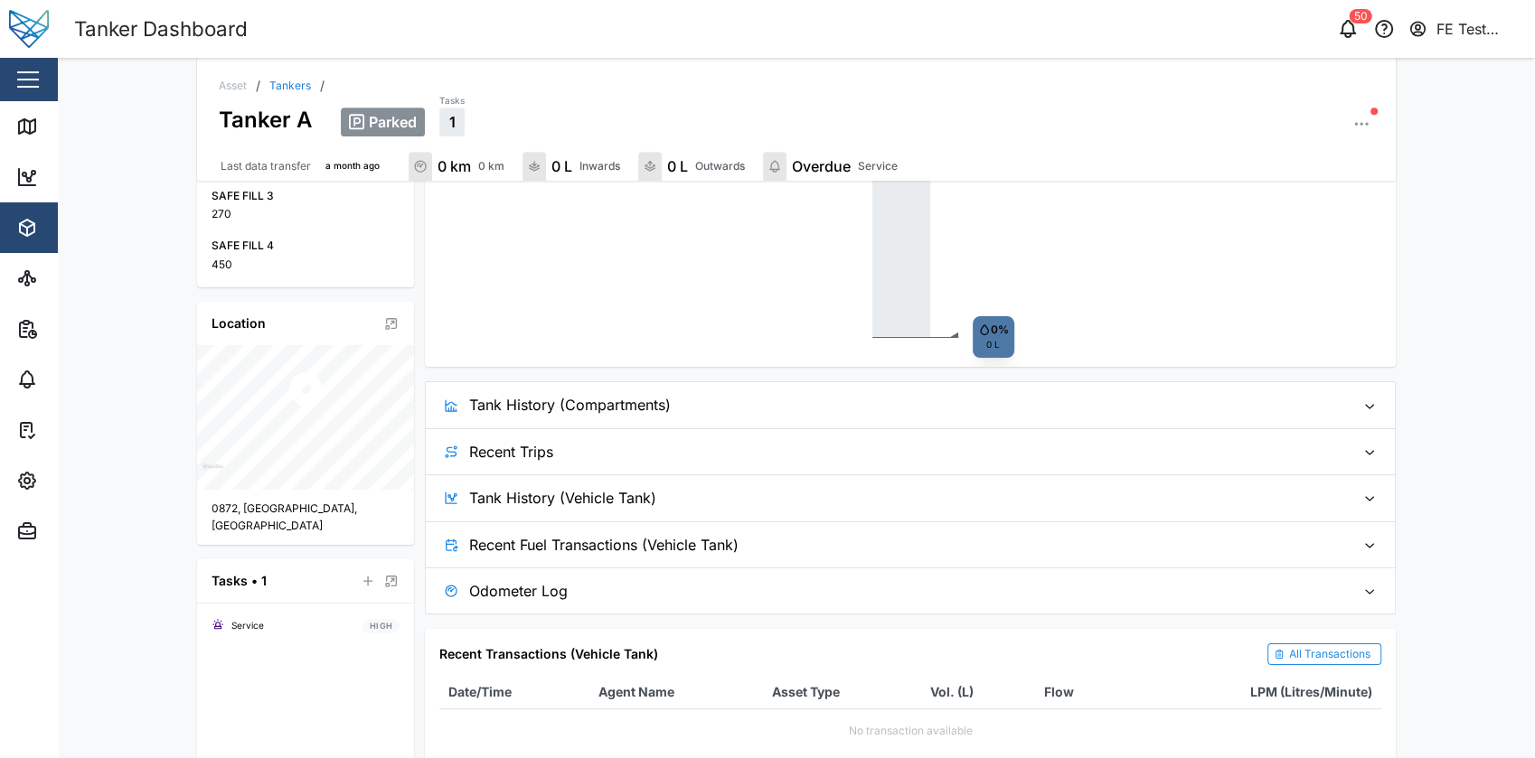
scroll to position [860, 0]
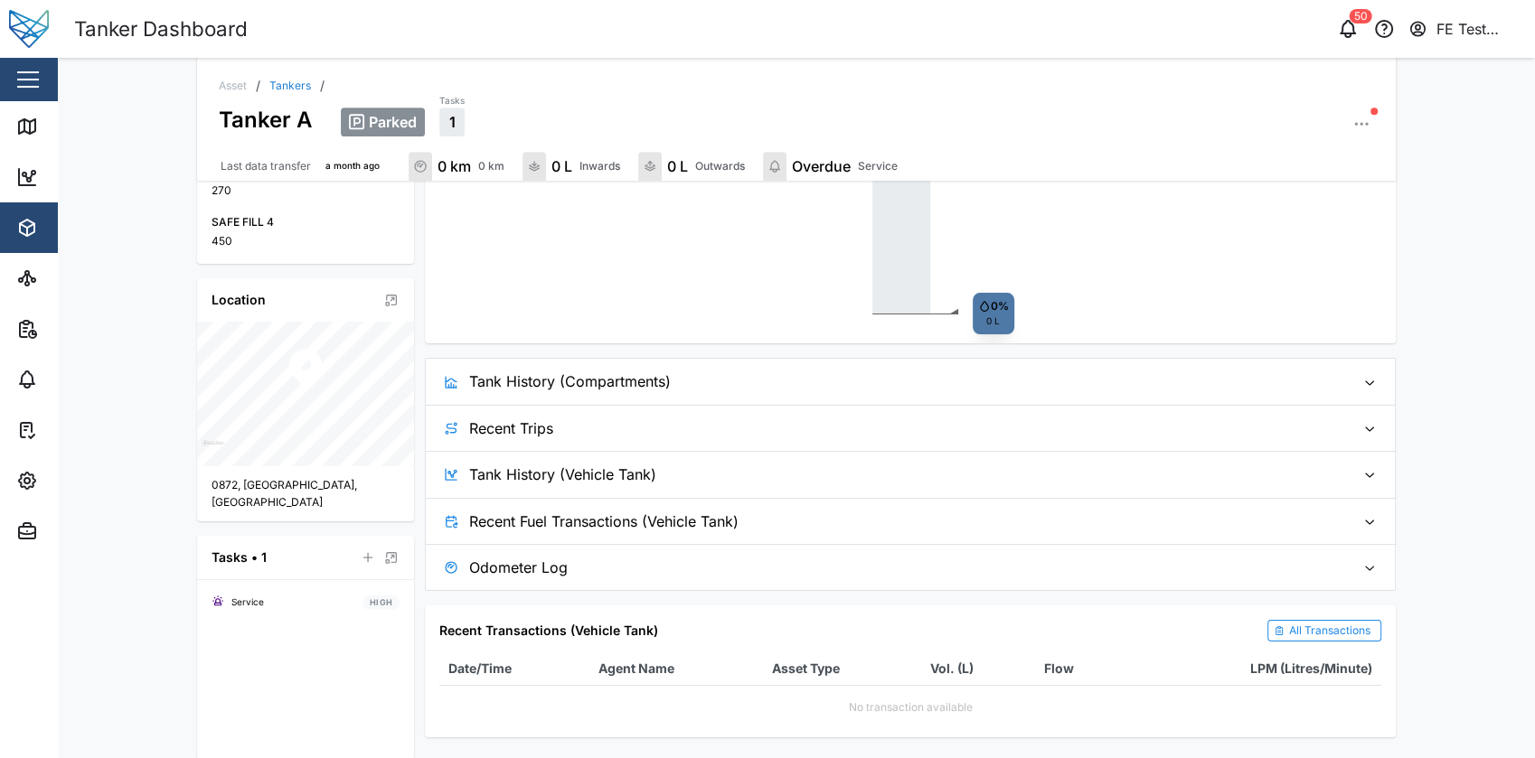
click at [639, 380] on span "Tank History (Compartments)" at bounding box center [904, 381] width 871 height 45
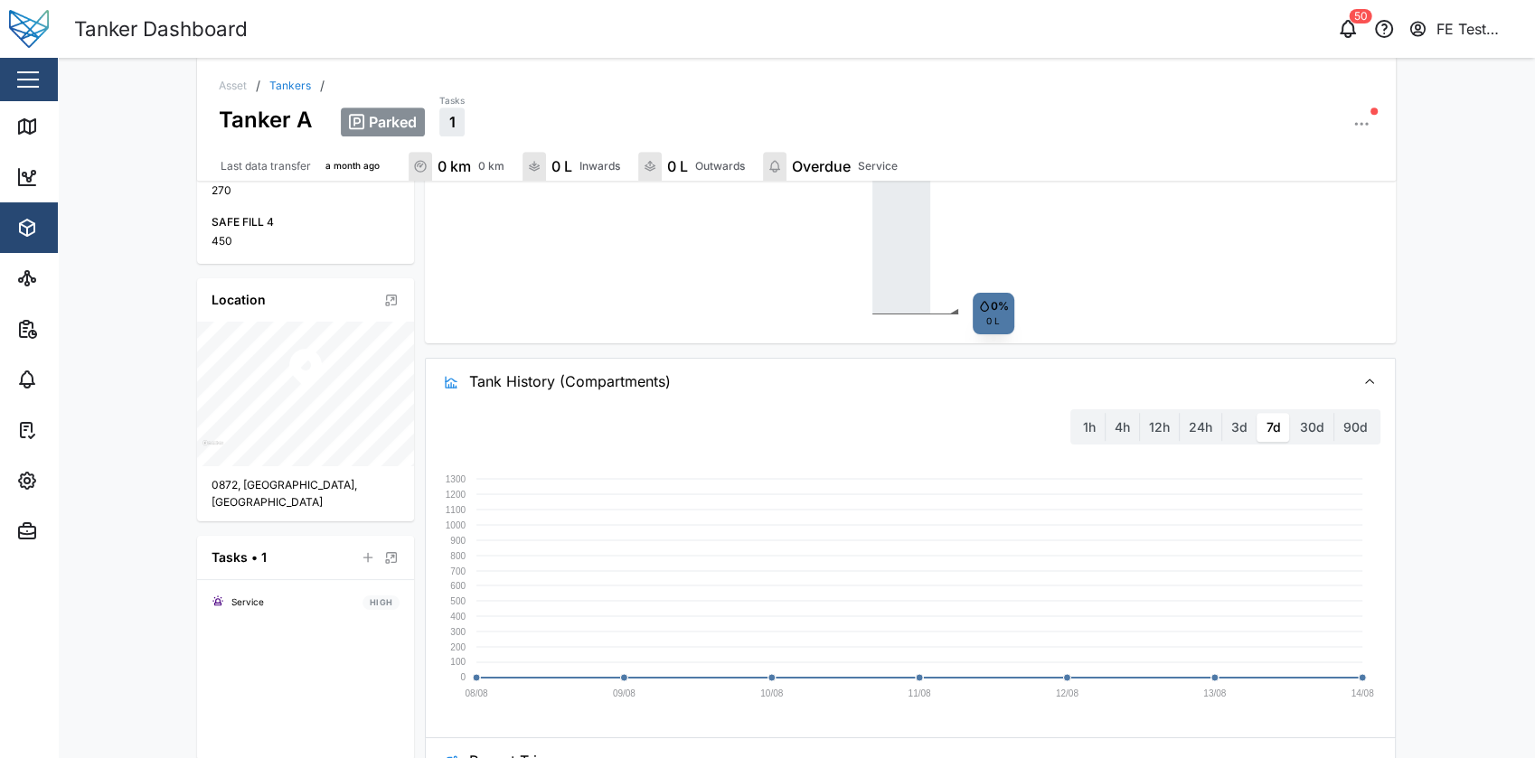
click at [639, 380] on span "Tank History (Compartments)" at bounding box center [904, 381] width 871 height 45
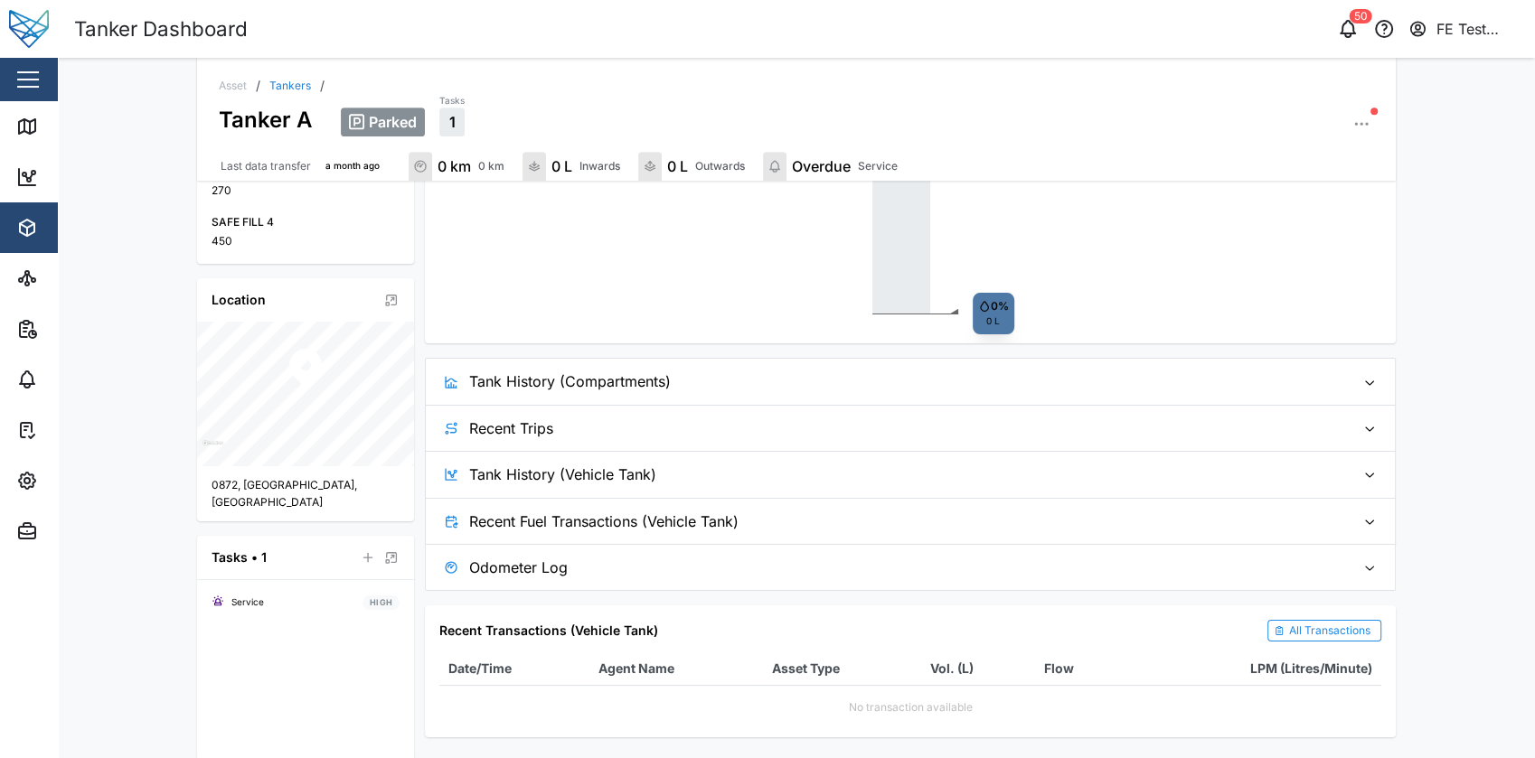
click at [650, 416] on span "Recent Trips" at bounding box center [904, 428] width 871 height 45
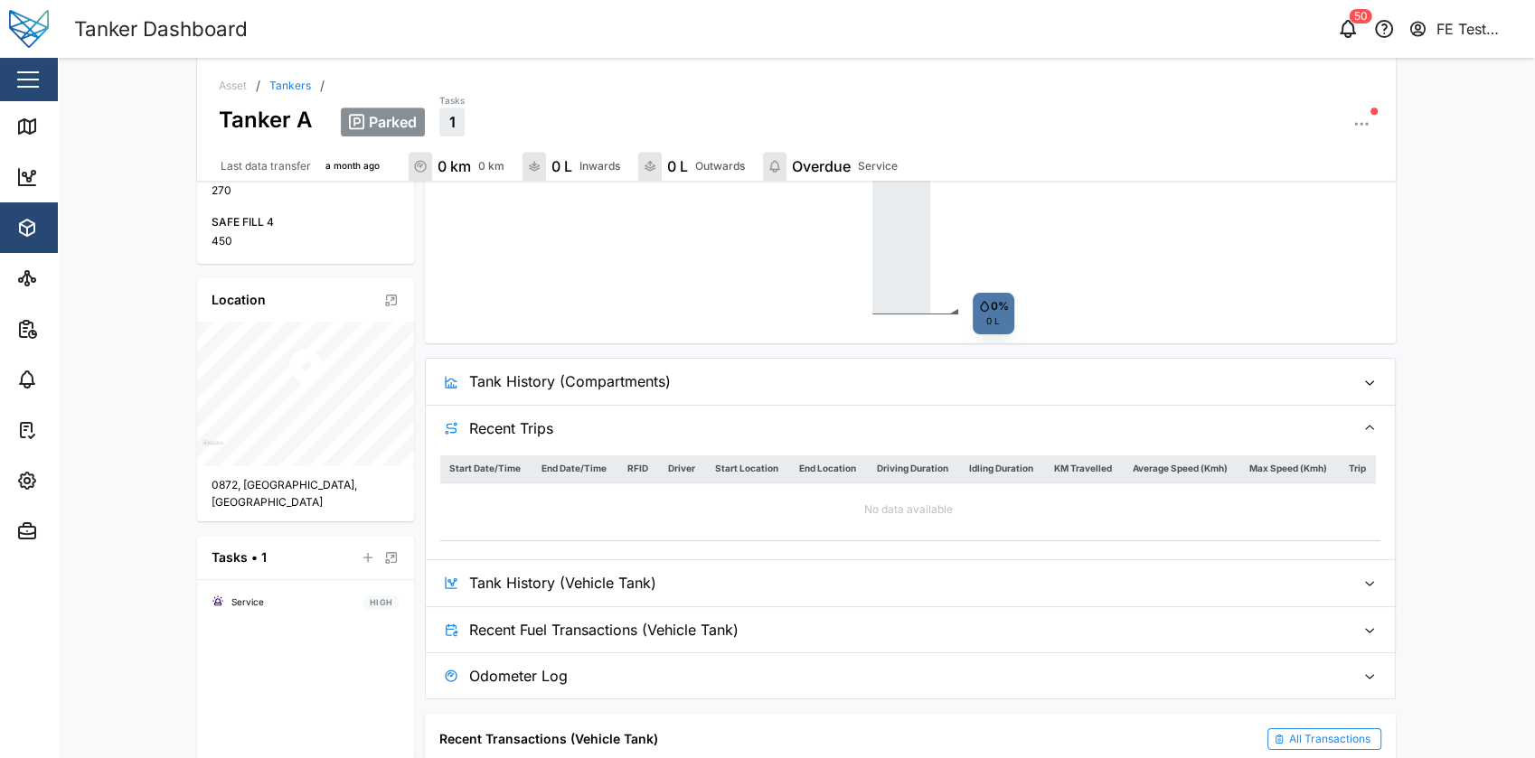
click at [650, 416] on span "Recent Trips" at bounding box center [904, 428] width 871 height 45
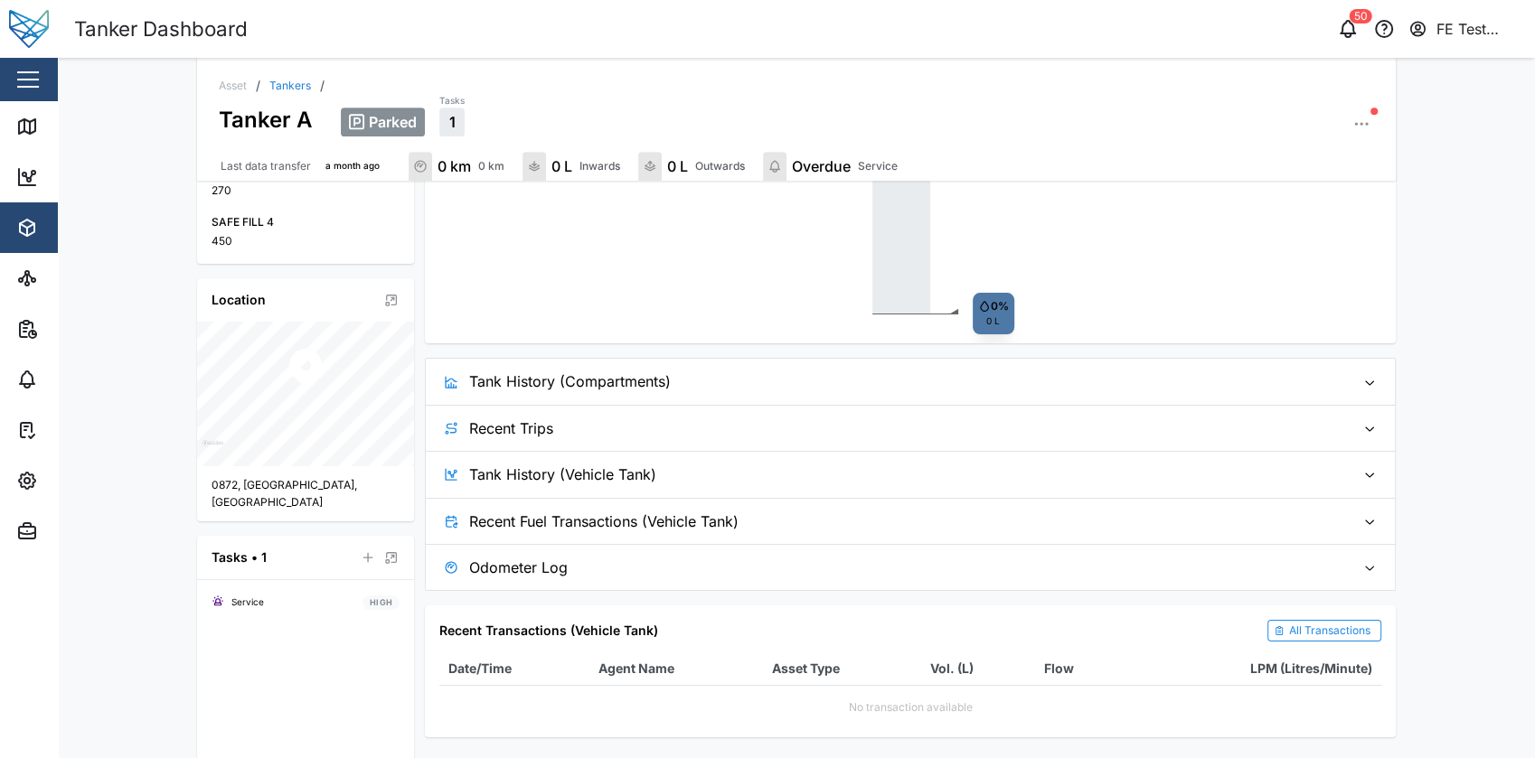
click at [622, 559] on span "Odometer Log" at bounding box center [904, 567] width 871 height 45
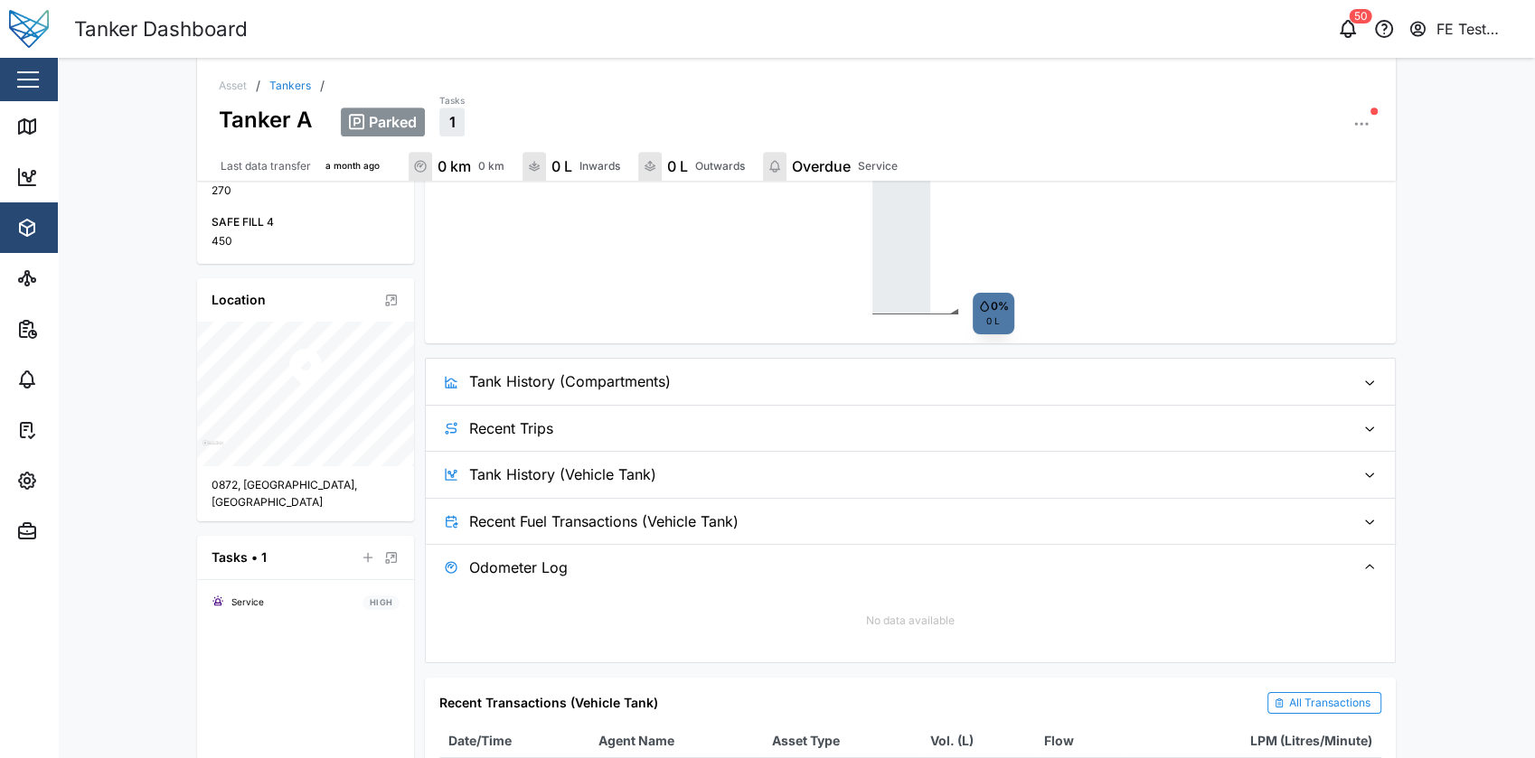
click at [622, 559] on span "Odometer Log" at bounding box center [904, 567] width 871 height 45
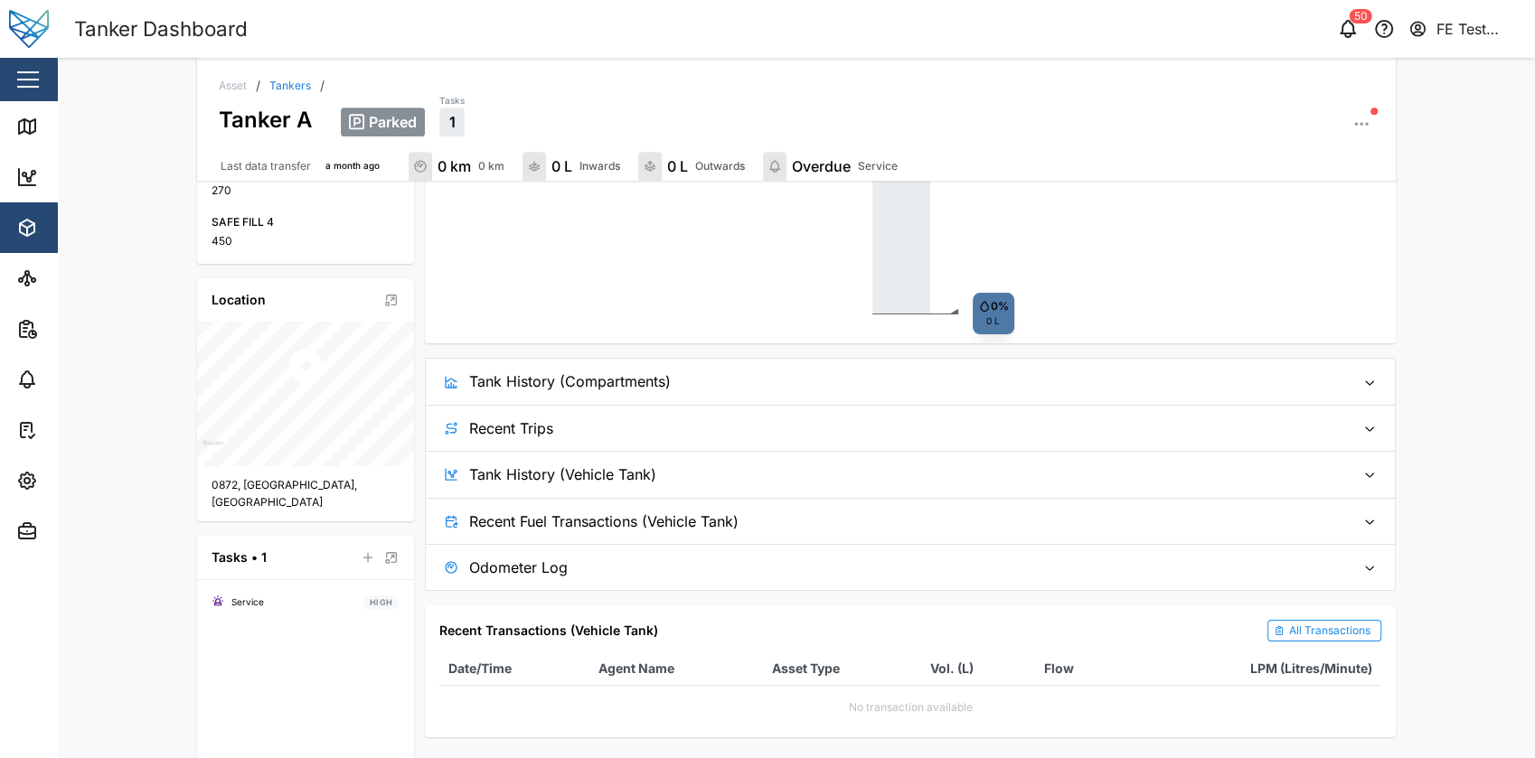
click at [590, 533] on span "Recent Fuel Transactions (Vehicle Tank)" at bounding box center [904, 521] width 871 height 45
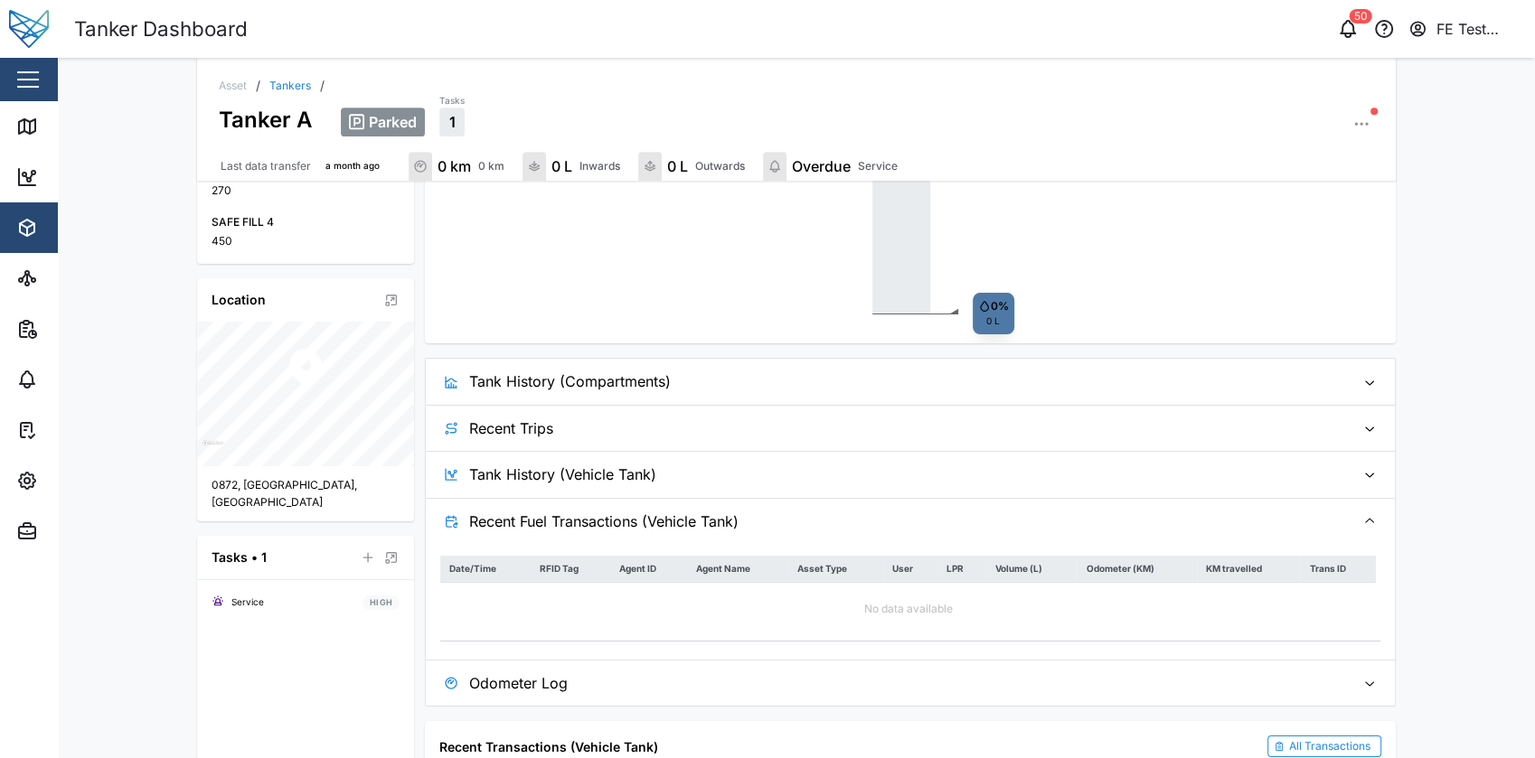
click at [652, 527] on span "Recent Fuel Transactions (Vehicle Tank)" at bounding box center [904, 521] width 871 height 45
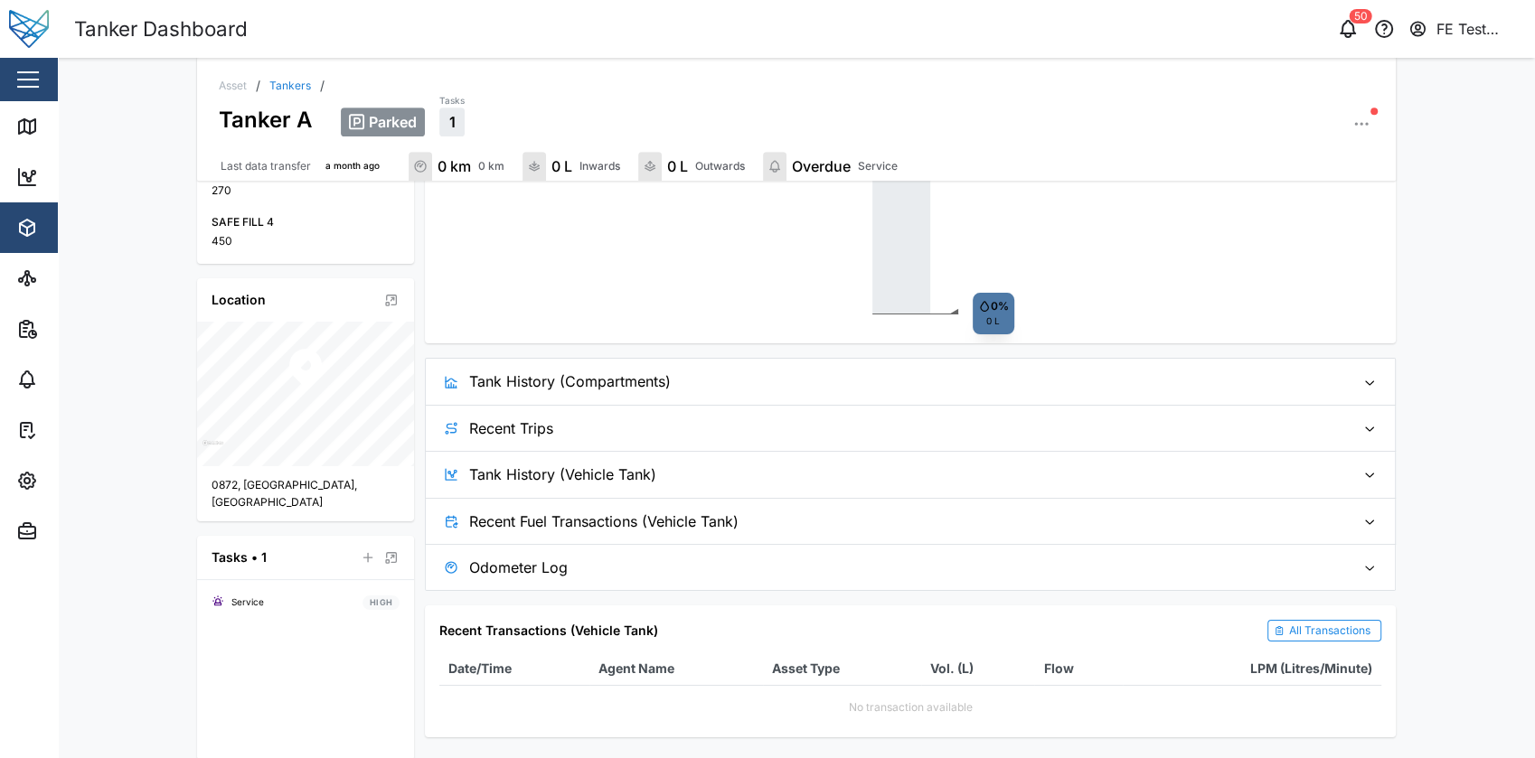
click at [691, 496] on span "Tank History (Vehicle Tank)" at bounding box center [904, 474] width 871 height 45
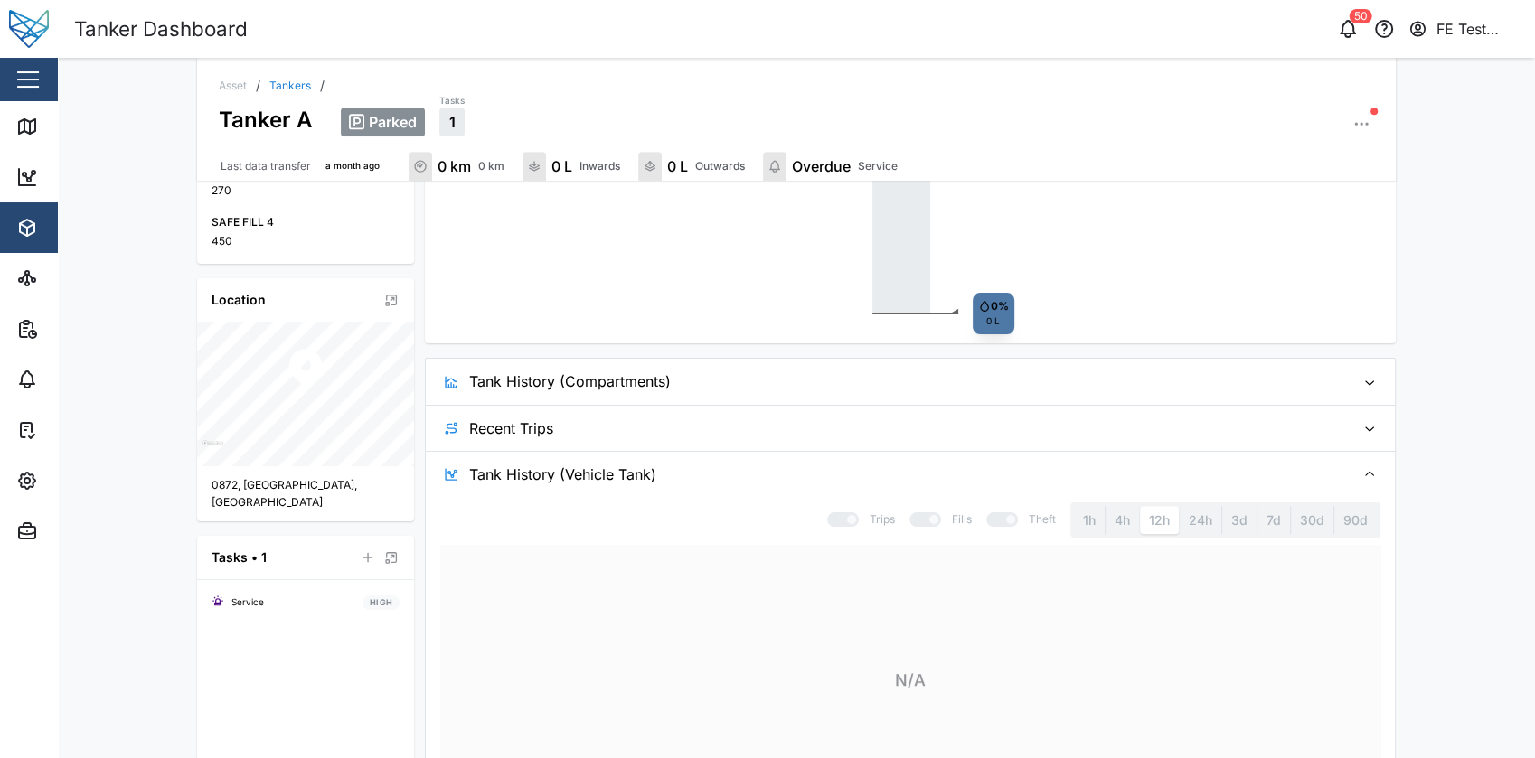
click at [691, 496] on span "Tank History (Vehicle Tank)" at bounding box center [904, 474] width 871 height 45
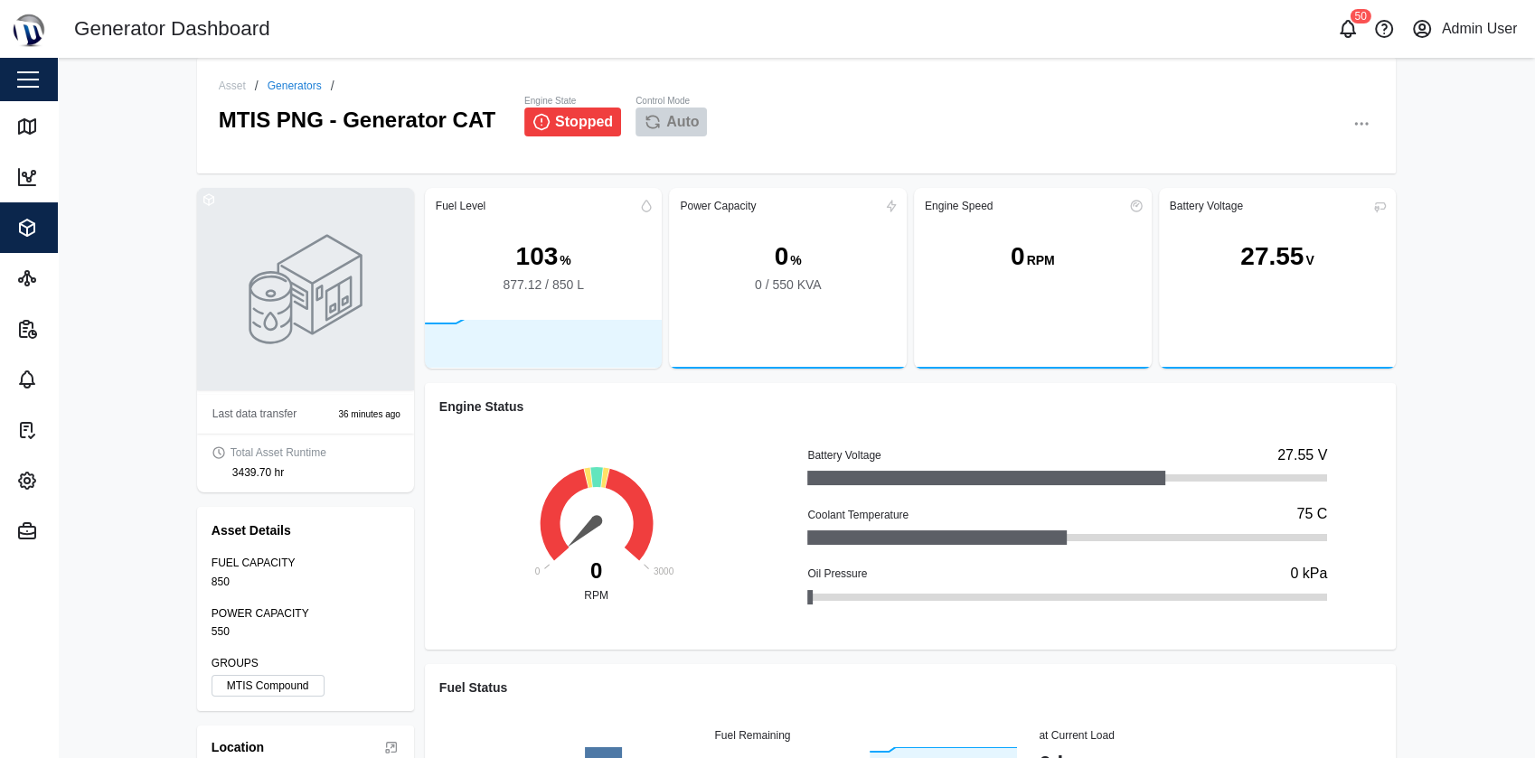
click at [37, 92] on button "button" at bounding box center [28, 79] width 31 height 31
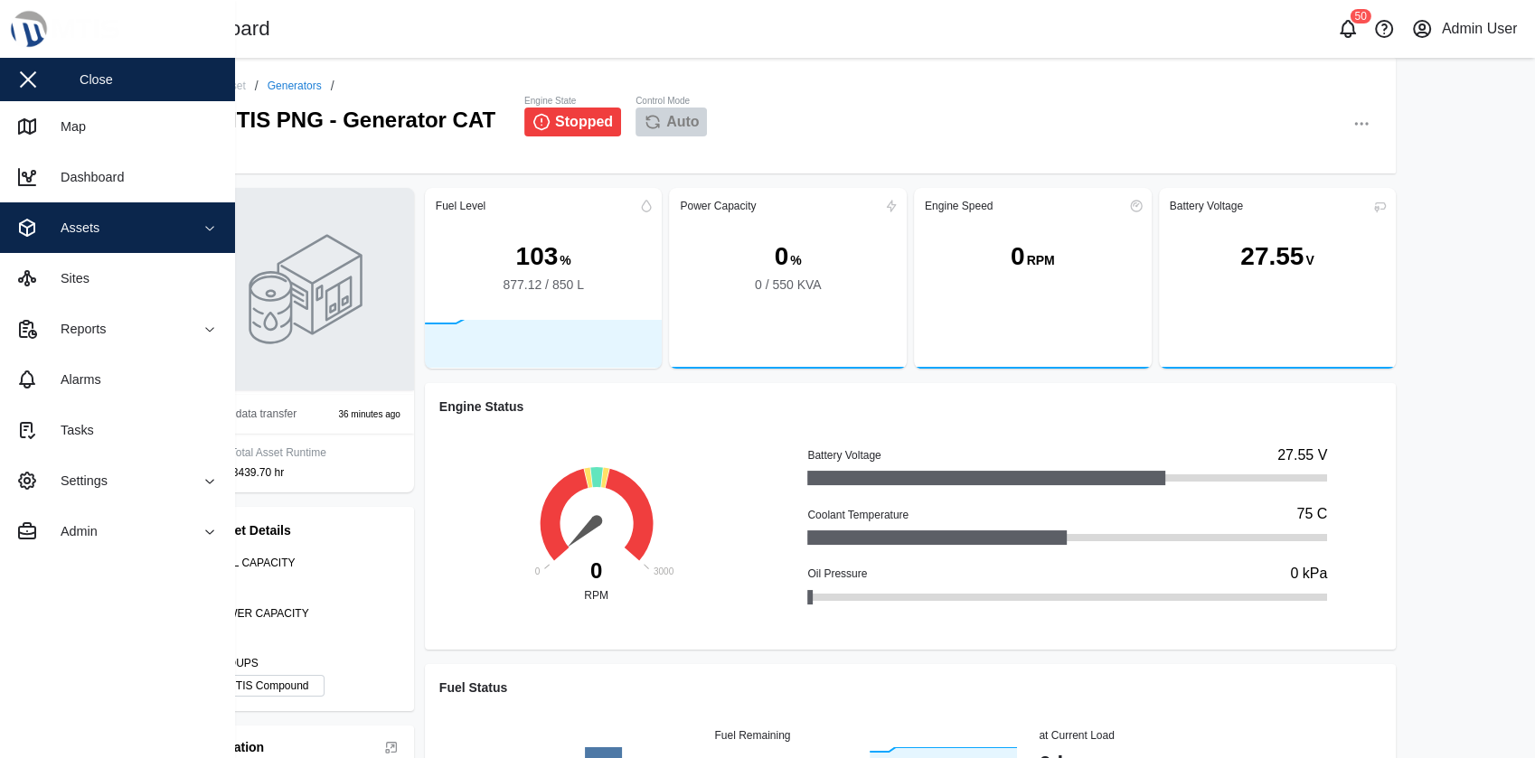
click at [166, 244] on span "Assets" at bounding box center [98, 227] width 165 height 51
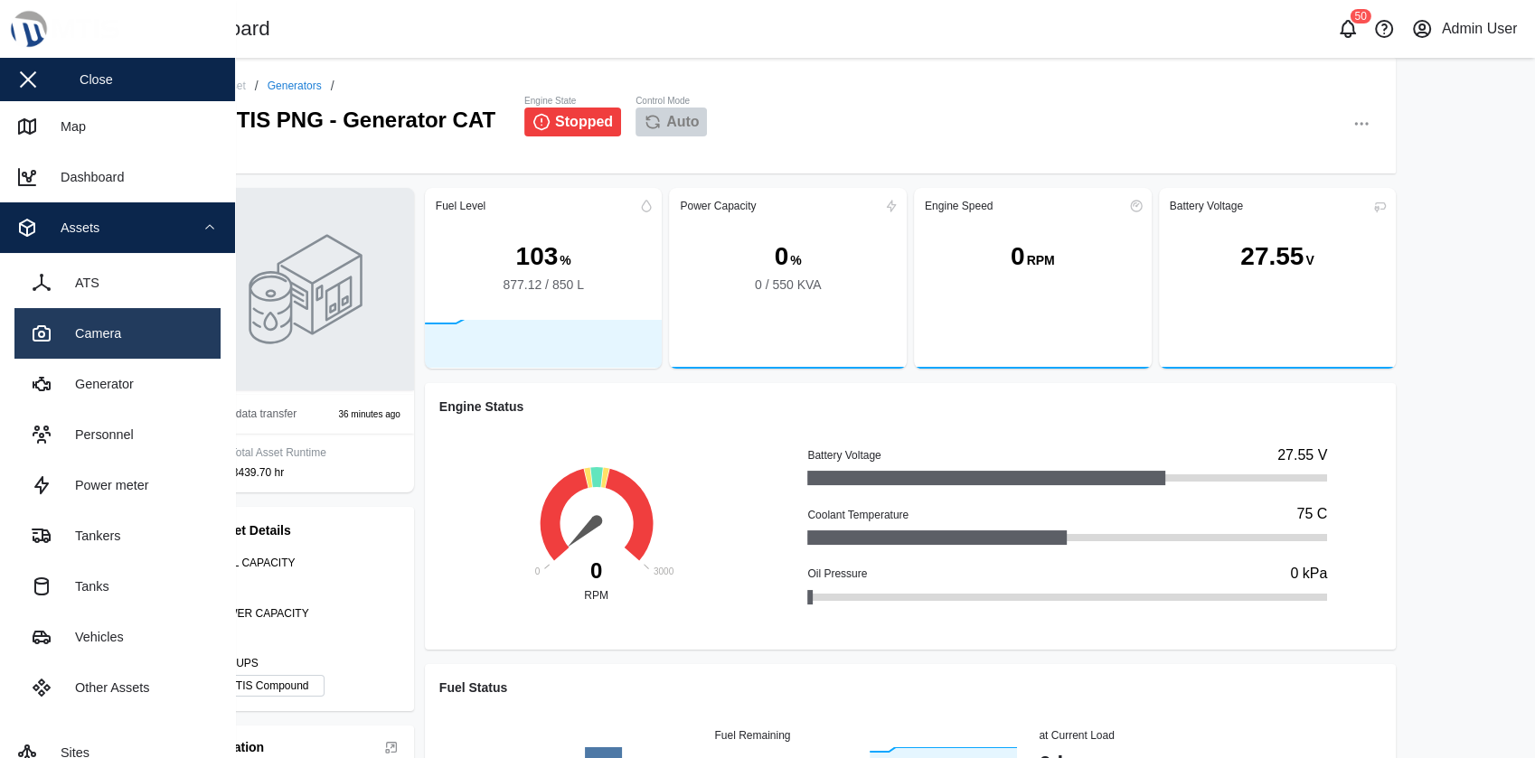
click at [167, 341] on link "Camera" at bounding box center [117, 333] width 206 height 51
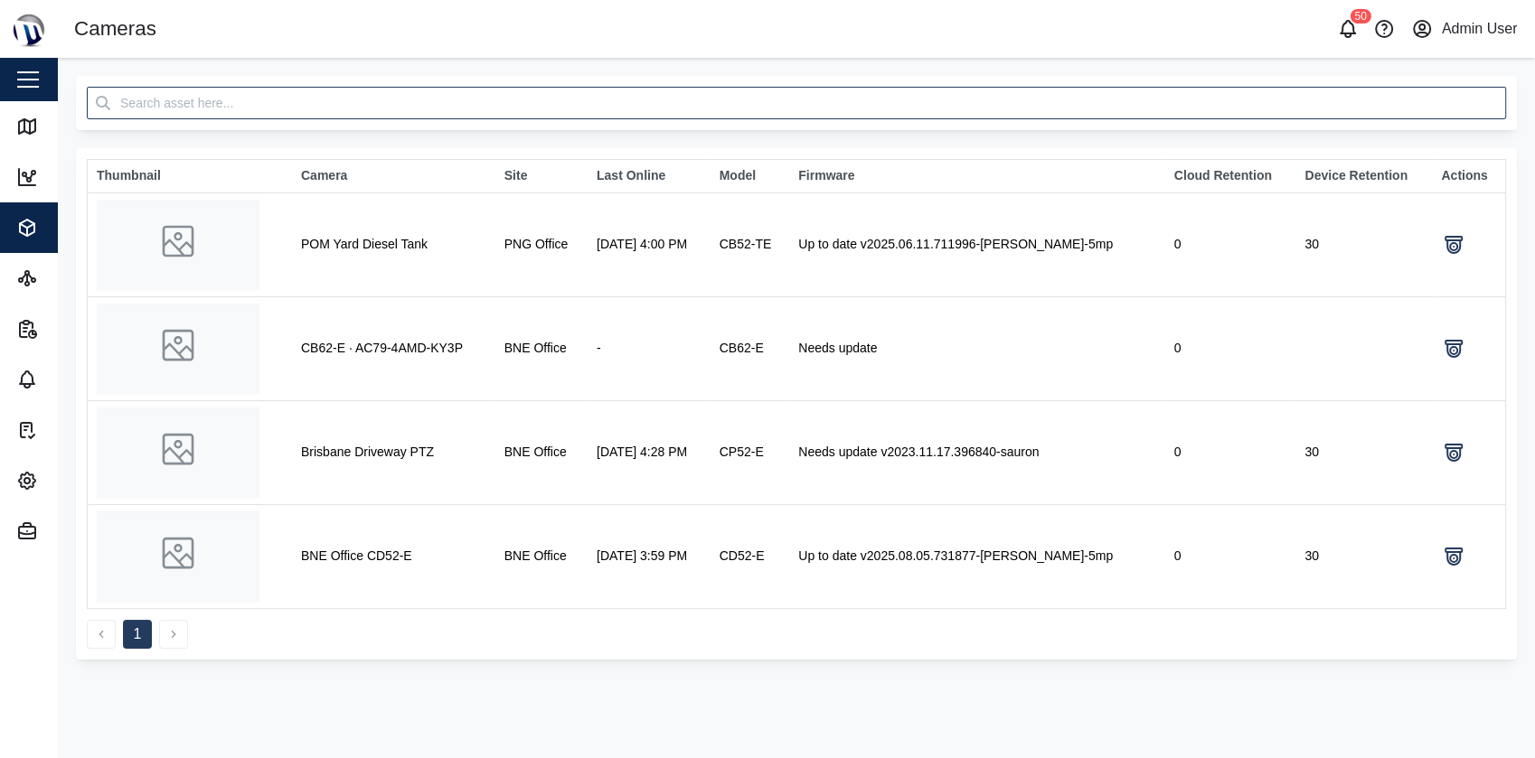
click at [48, 68] on div "Close" at bounding box center [117, 79] width 235 height 43
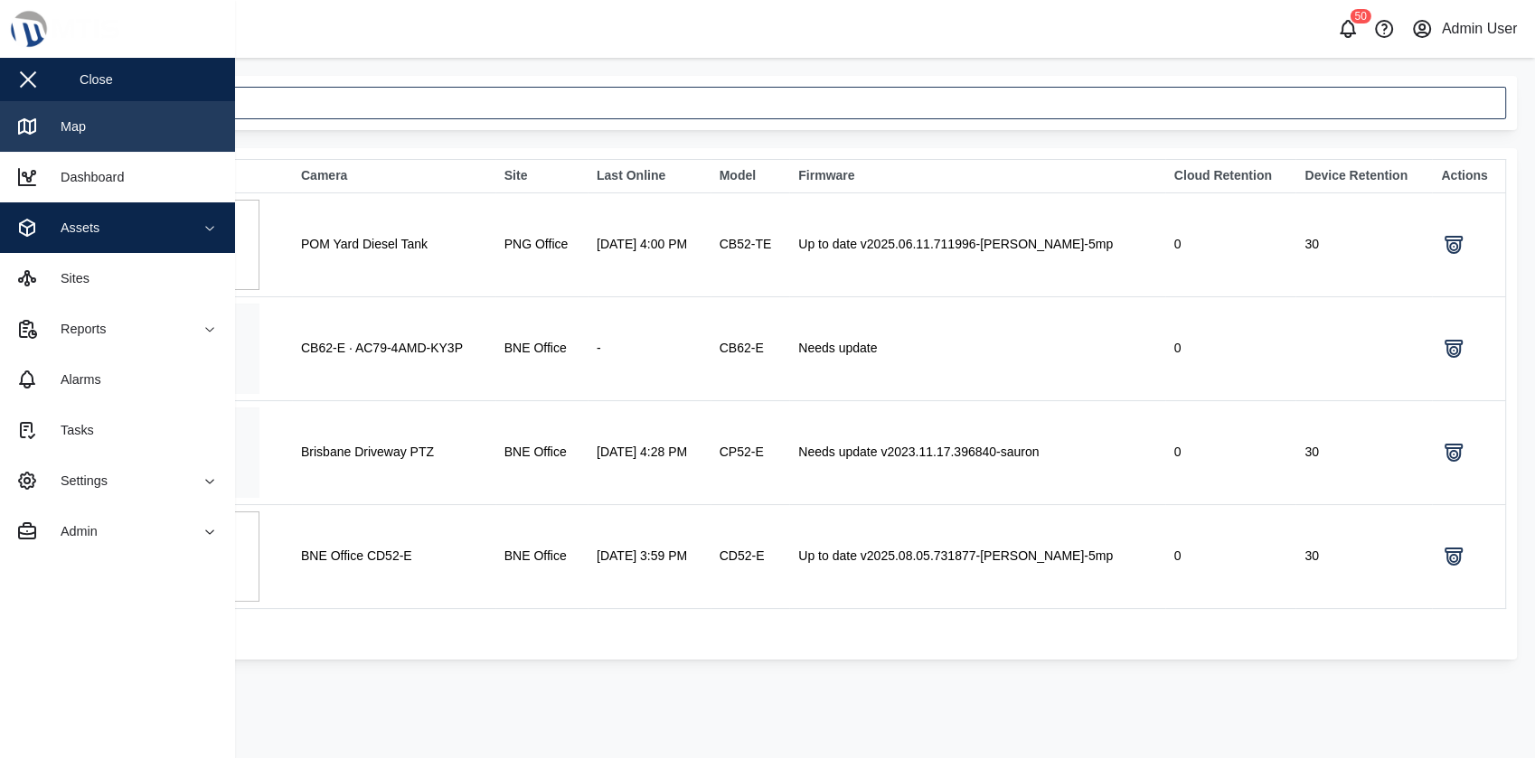
click at [114, 127] on link "Map" at bounding box center [117, 126] width 235 height 51
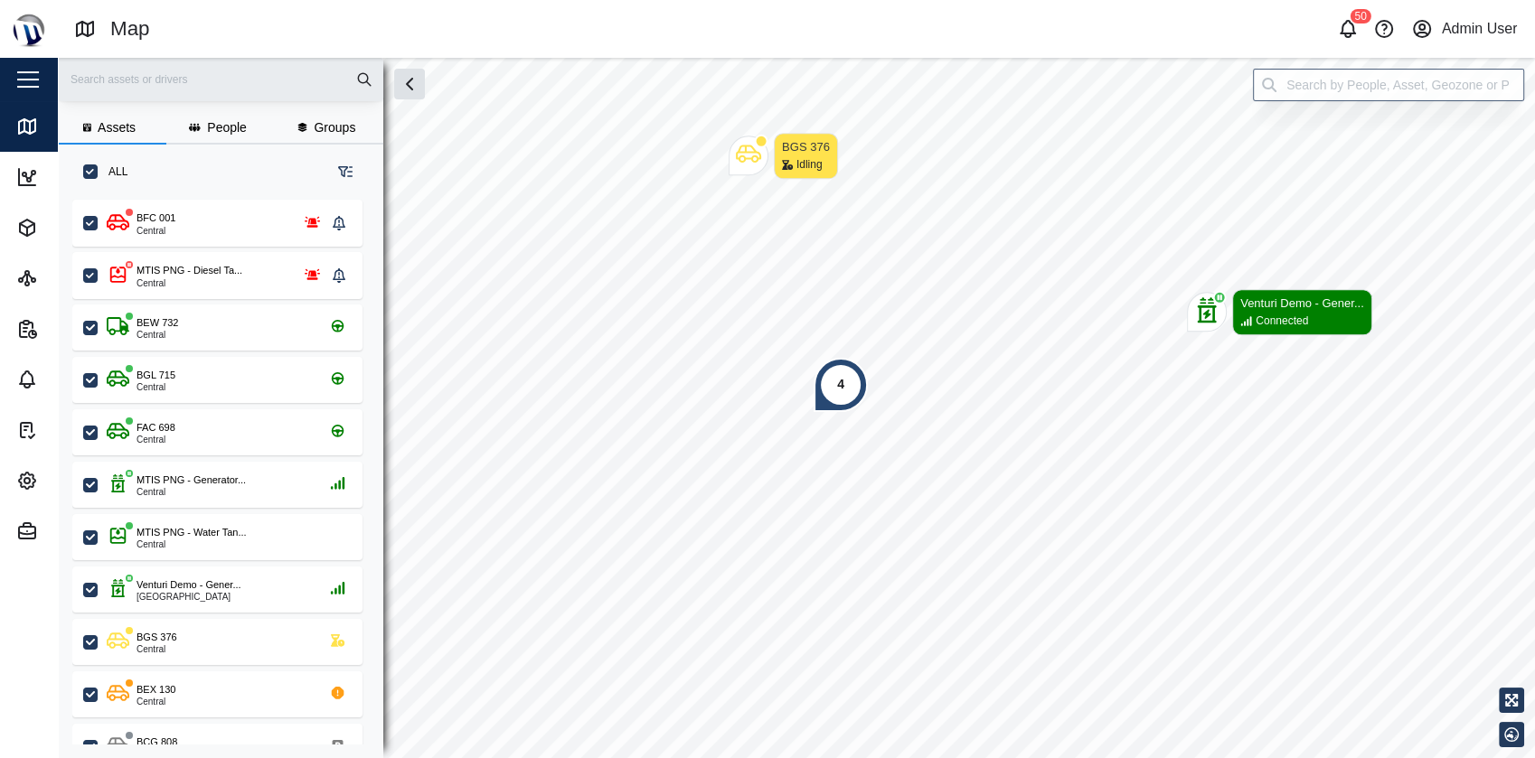
scroll to position [535, 281]
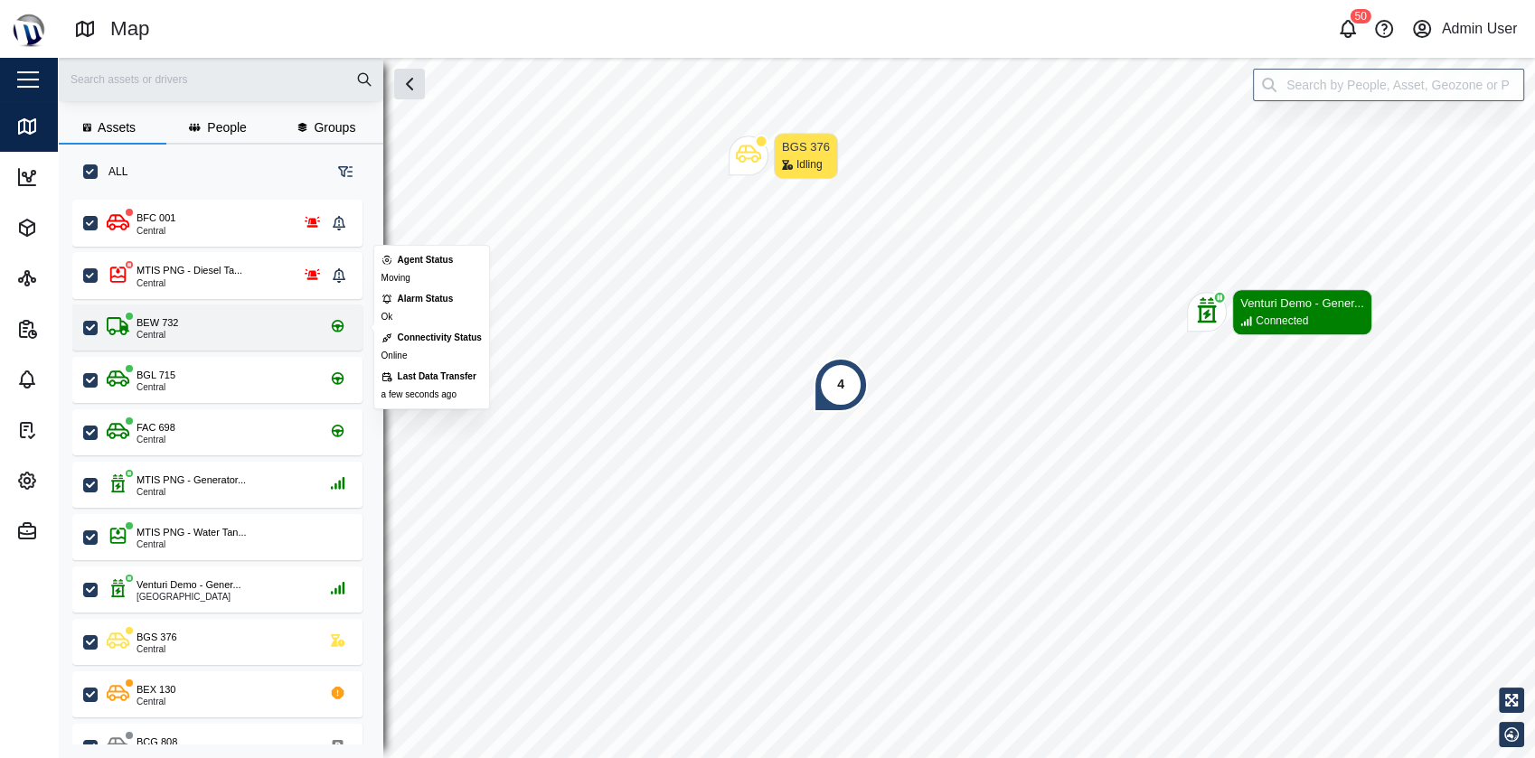
click at [282, 333] on div "BEW 732 Central" at bounding box center [229, 327] width 245 height 24
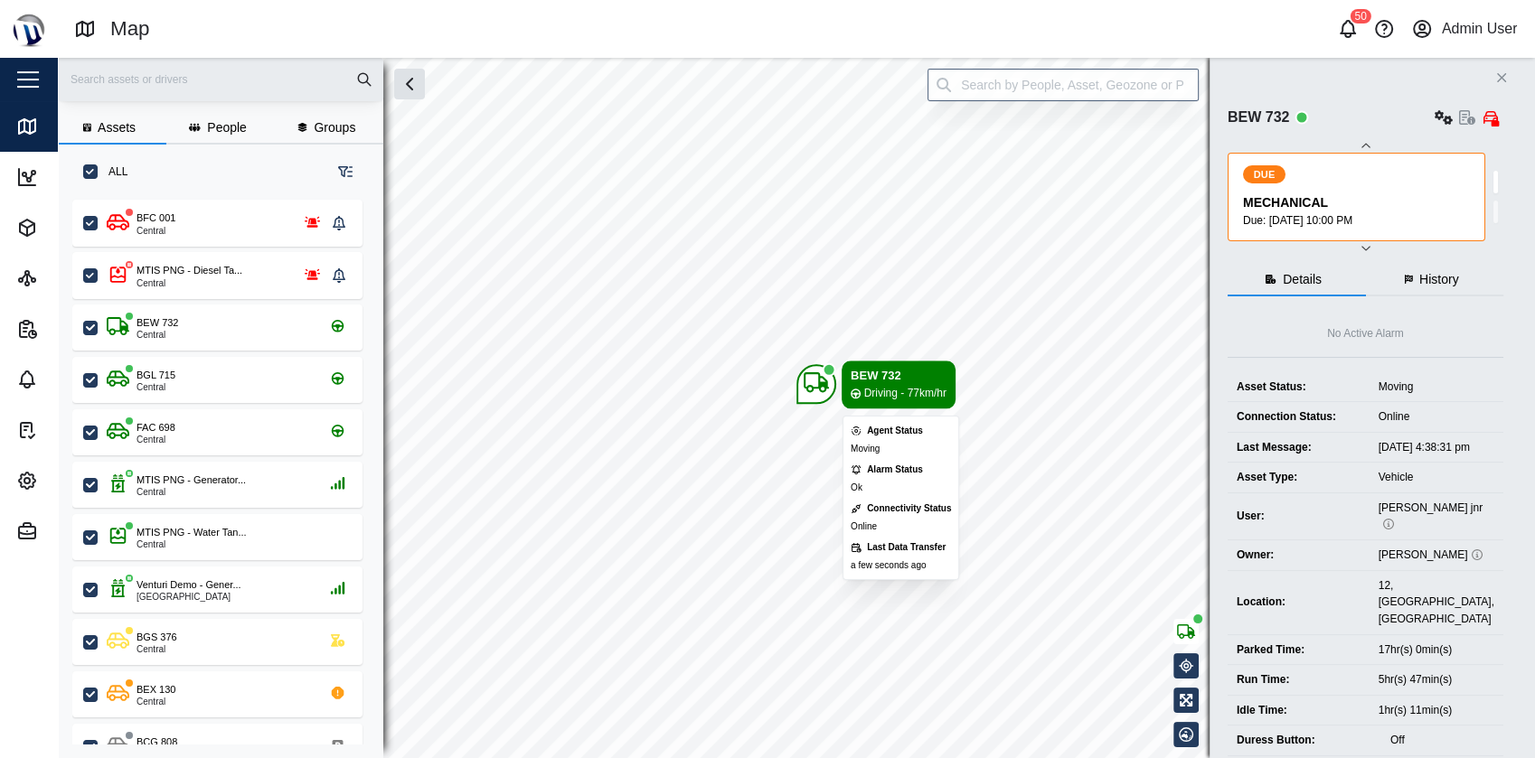
click at [818, 397] on div "Map marker" at bounding box center [816, 385] width 25 height 30
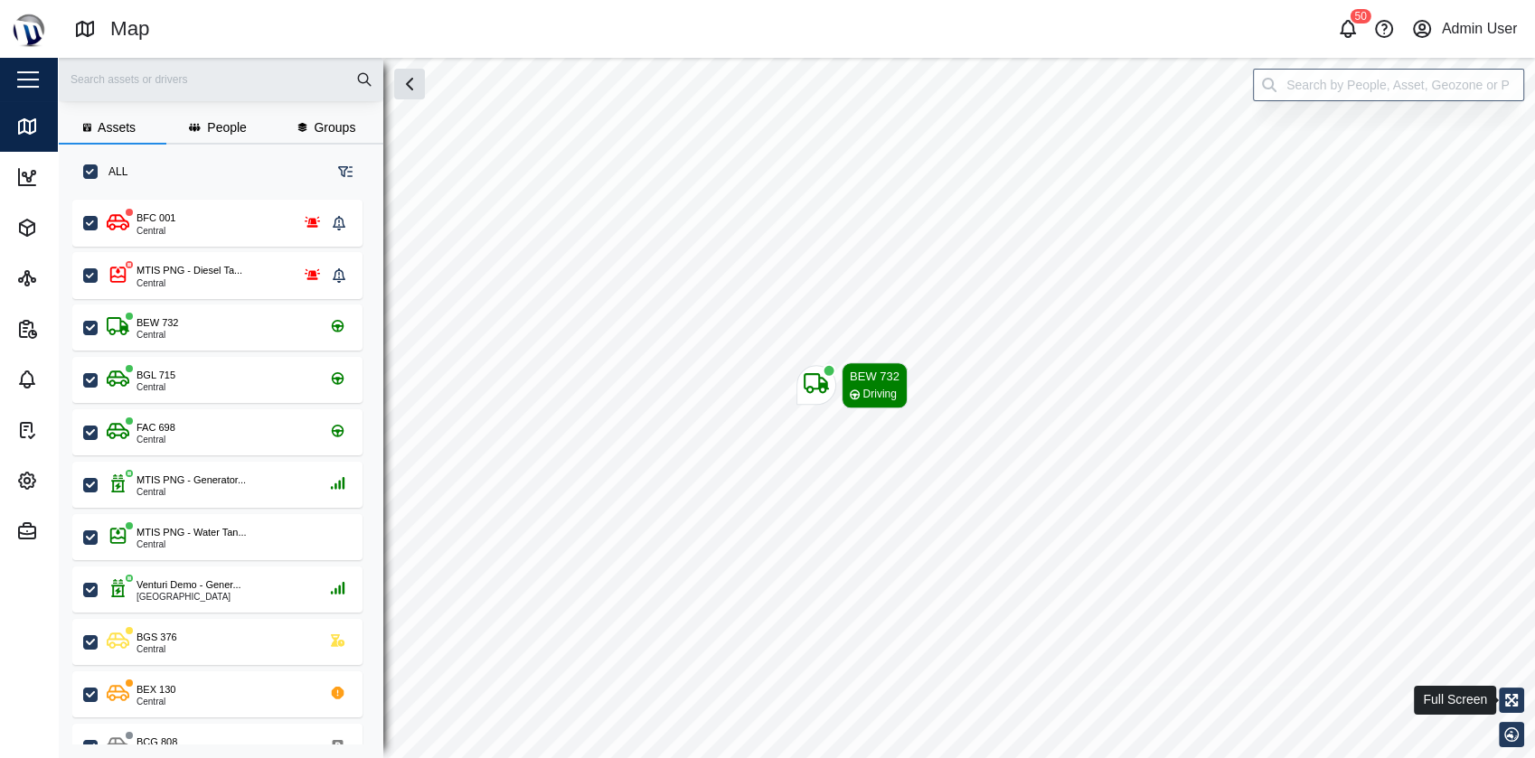
click at [1514, 706] on icon "button" at bounding box center [1511, 700] width 13 height 13
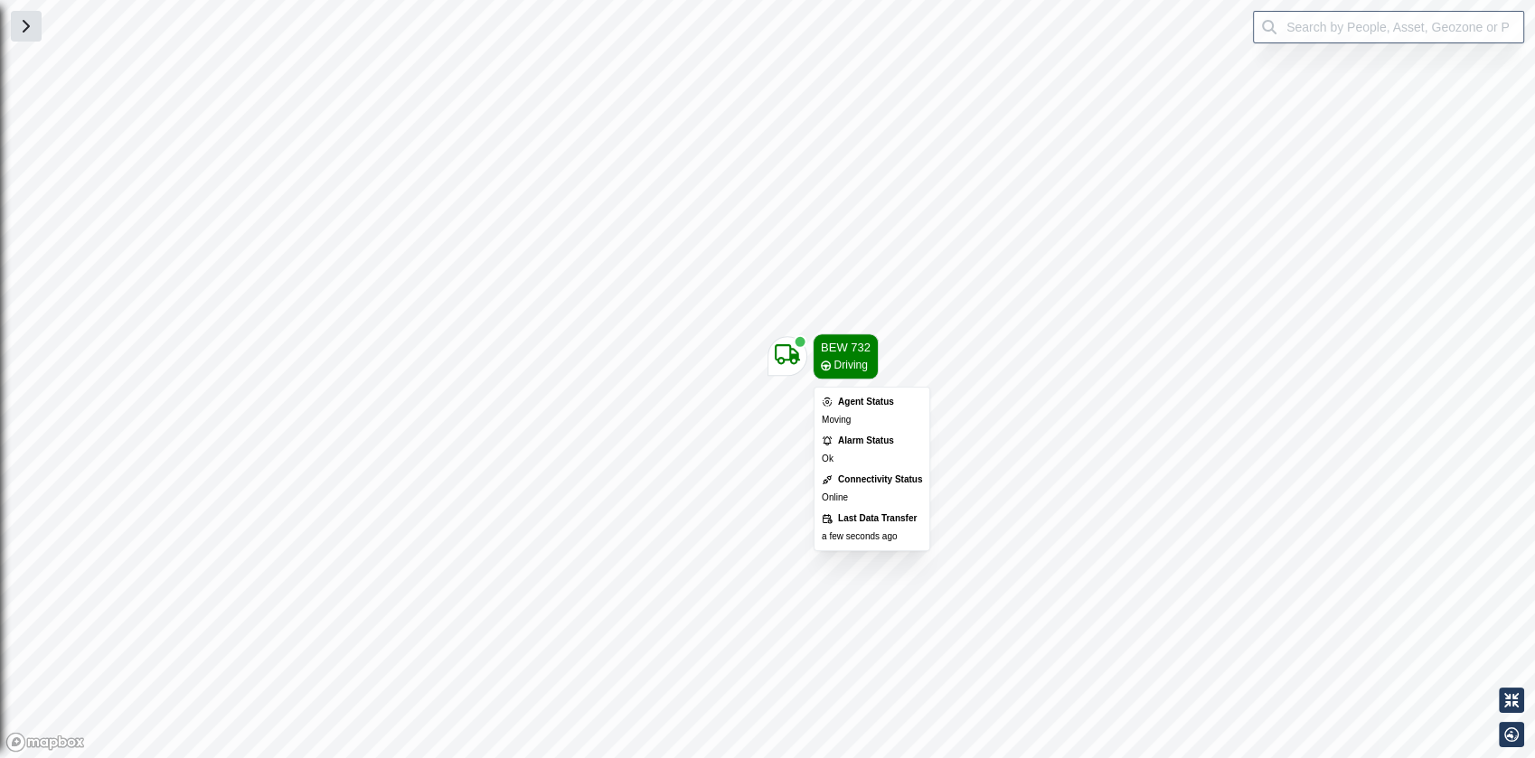
click at [779, 342] on icon "Map marker" at bounding box center [787, 354] width 25 height 25
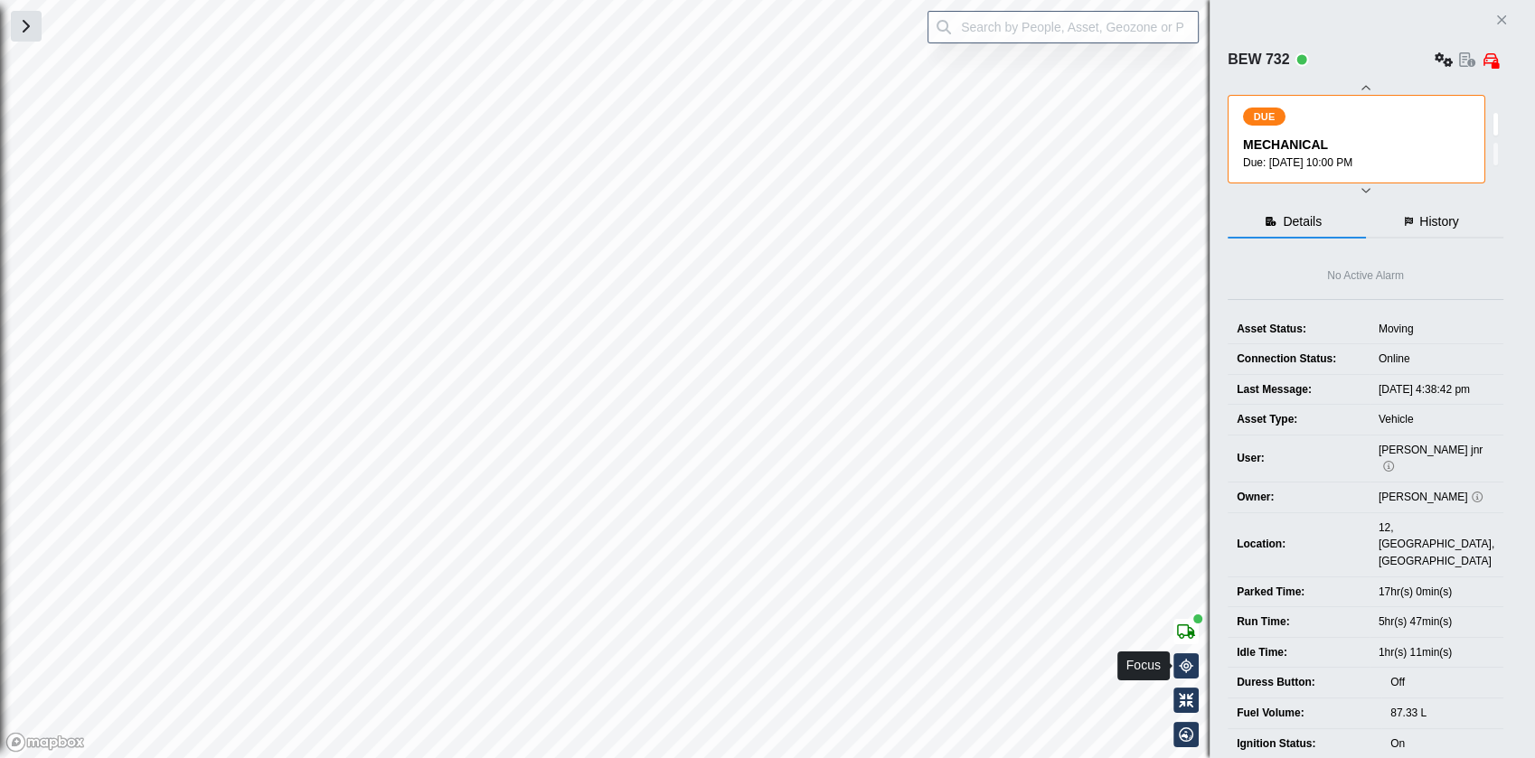
click at [1186, 660] on icon "button" at bounding box center [1186, 666] width 14 height 14
click at [1504, 19] on icon "Close" at bounding box center [1501, 20] width 11 height 14
